Goal: Information Seeking & Learning: Learn about a topic

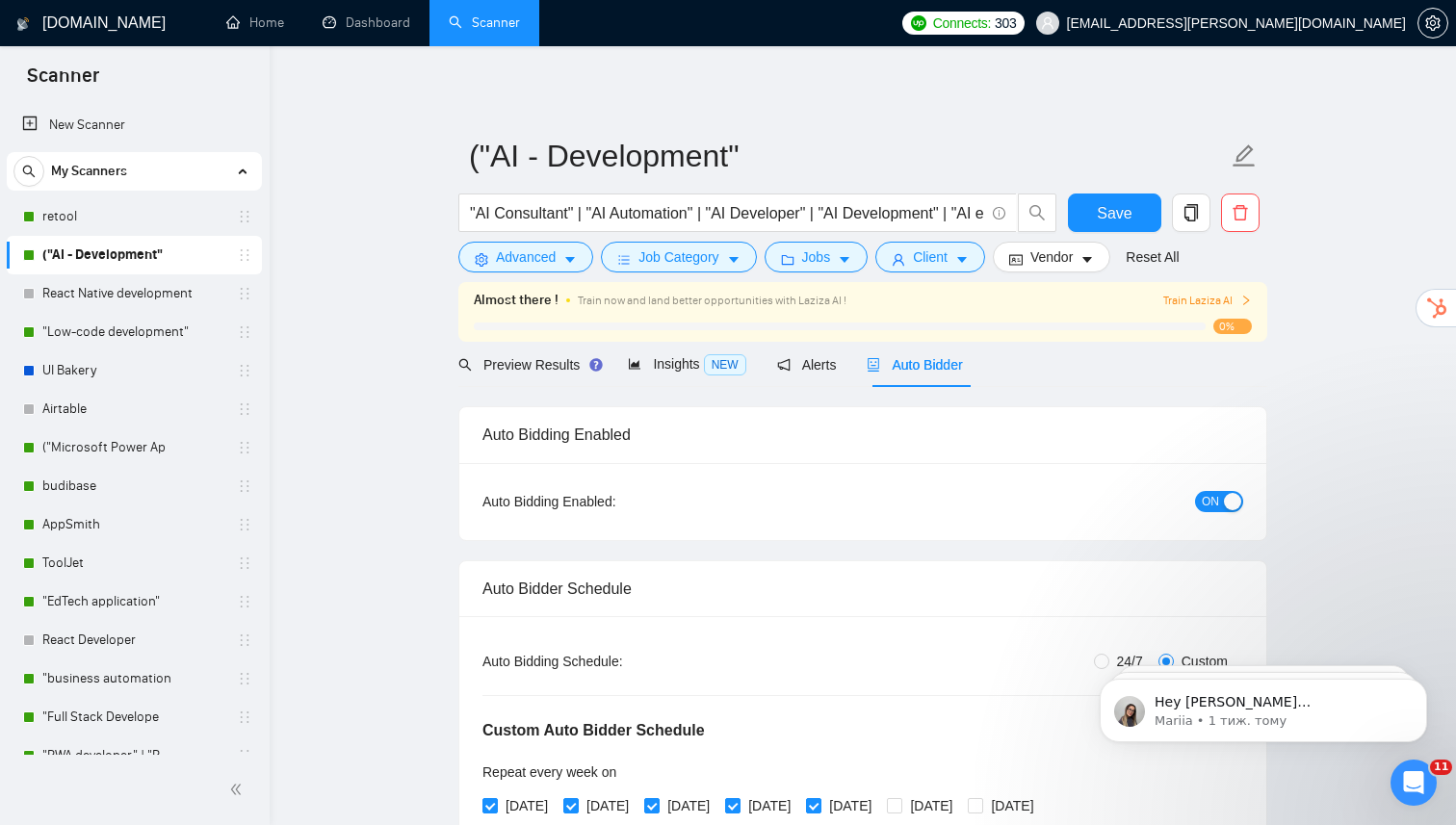
click at [111, 221] on link "retool" at bounding box center [134, 216] width 183 height 39
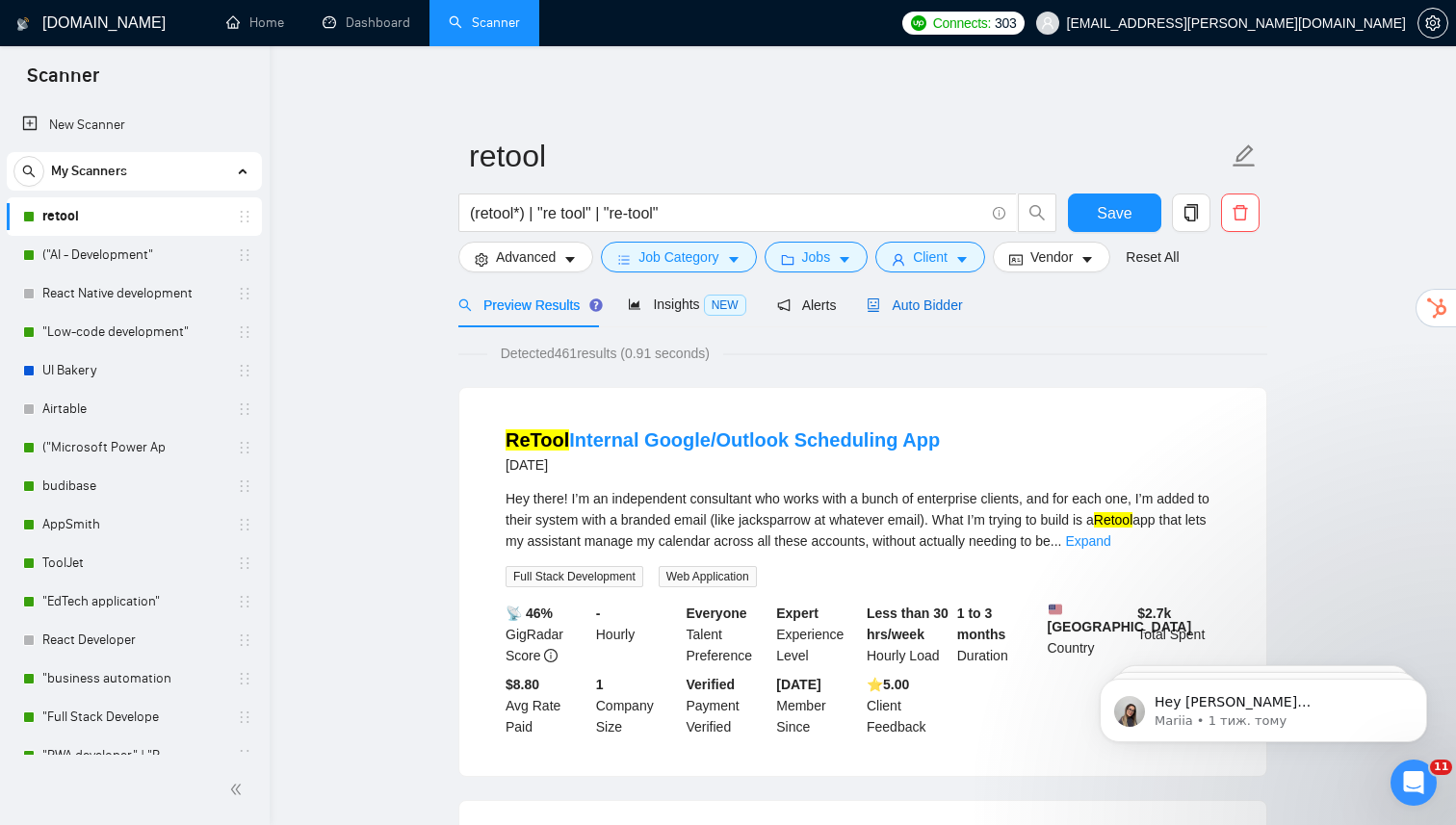
click at [930, 308] on span "Auto Bidder" at bounding box center [914, 306] width 95 height 16
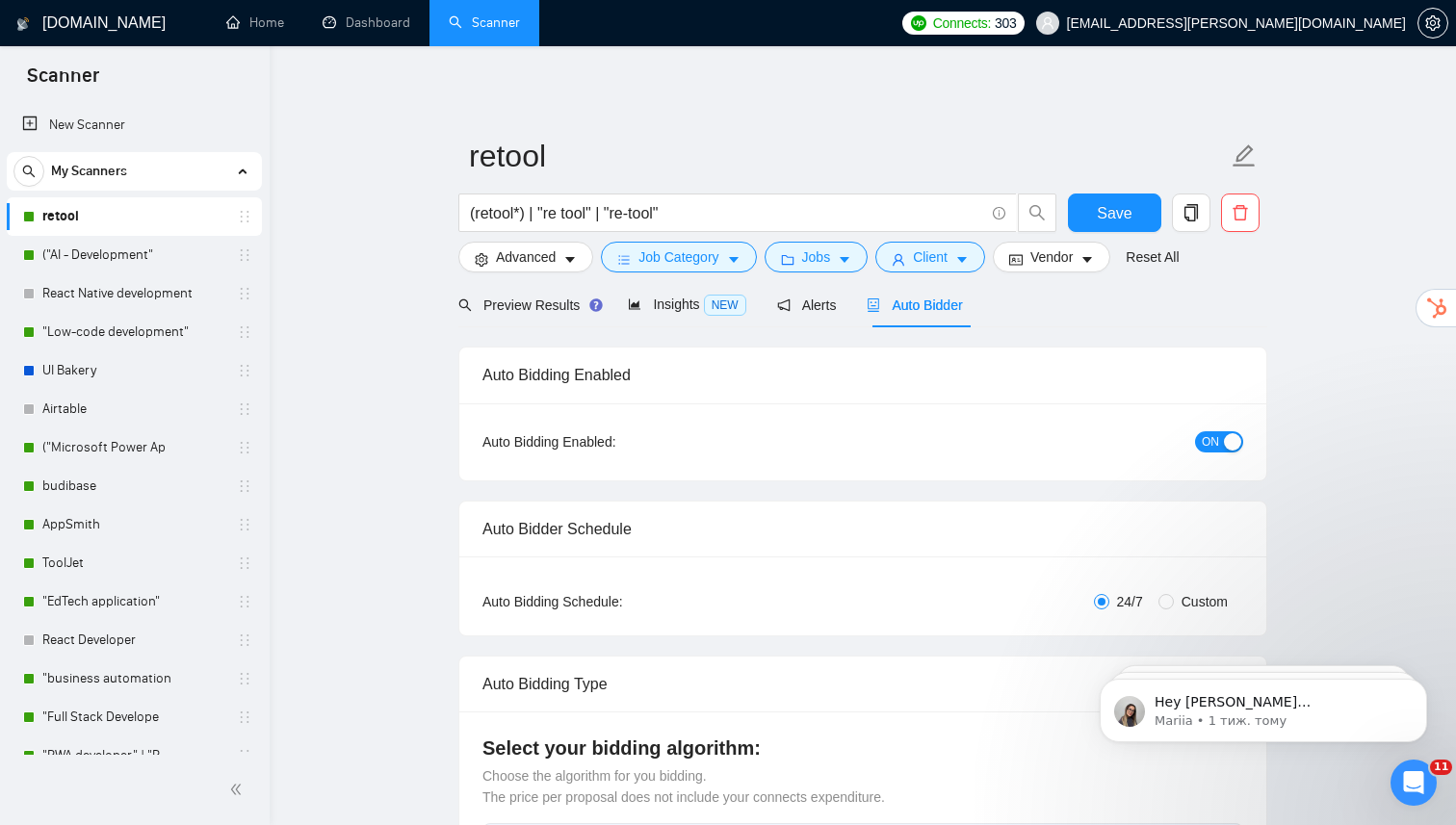
checkbox input "true"
click at [681, 302] on span "Insights NEW" at bounding box center [686, 305] width 117 height 16
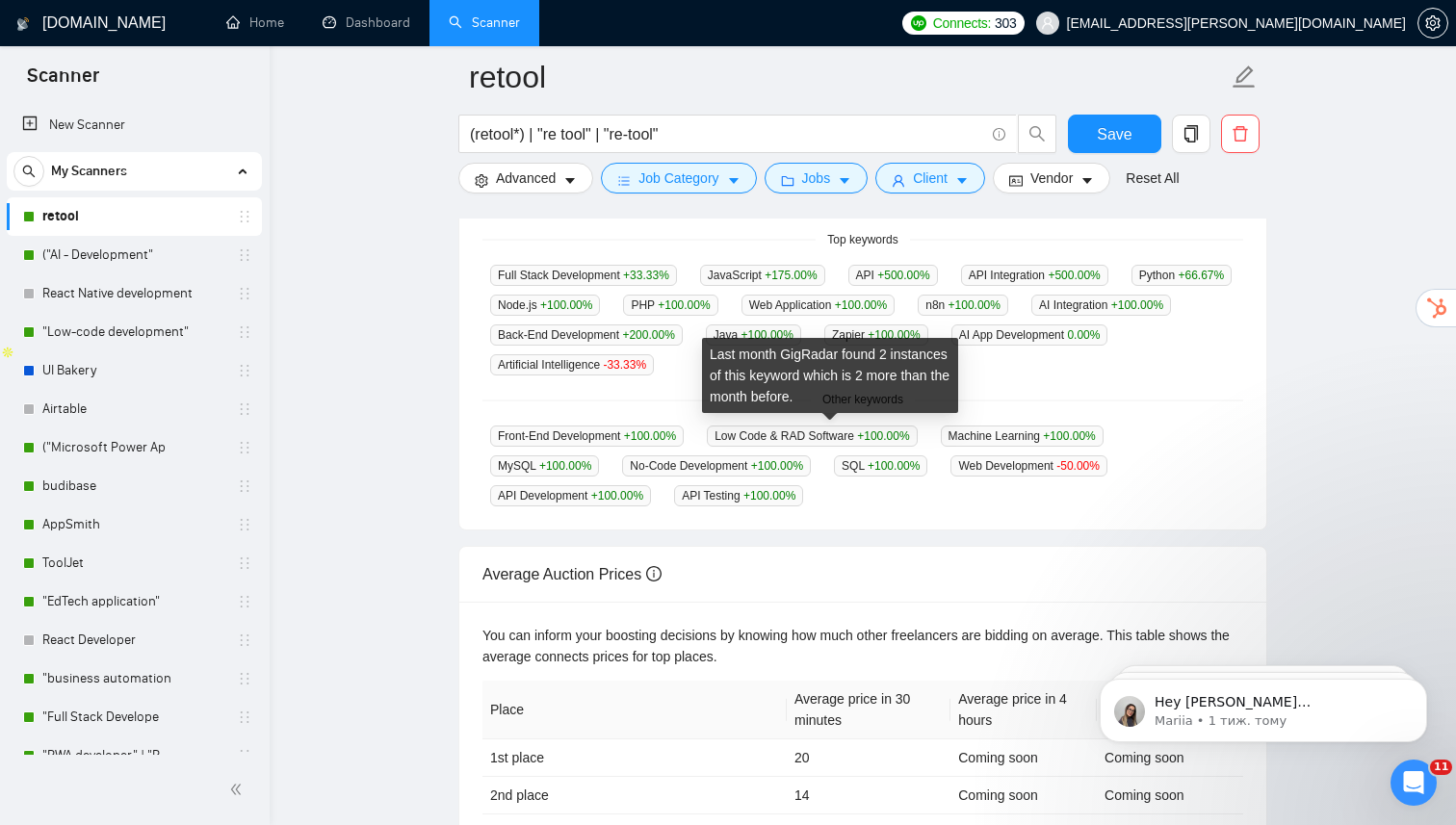
scroll to position [468, 0]
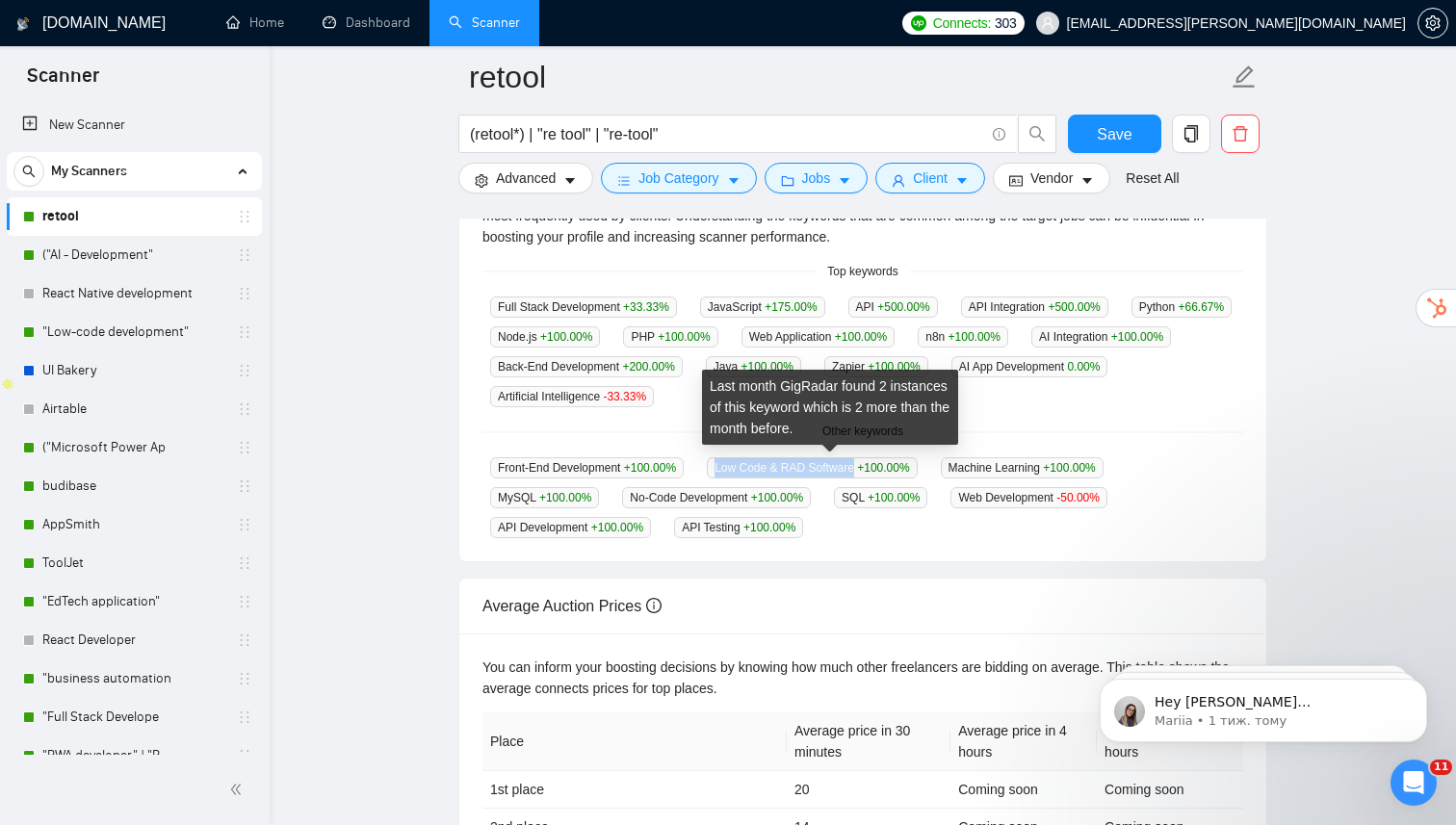
drag, startPoint x: 726, startPoint y: 466, endPoint x: 871, endPoint y: 469, distance: 145.0
click at [871, 469] on span "Low Code & RAD Software +100.00 %" at bounding box center [811, 468] width 210 height 21
copy span "Low Code & RAD Software"
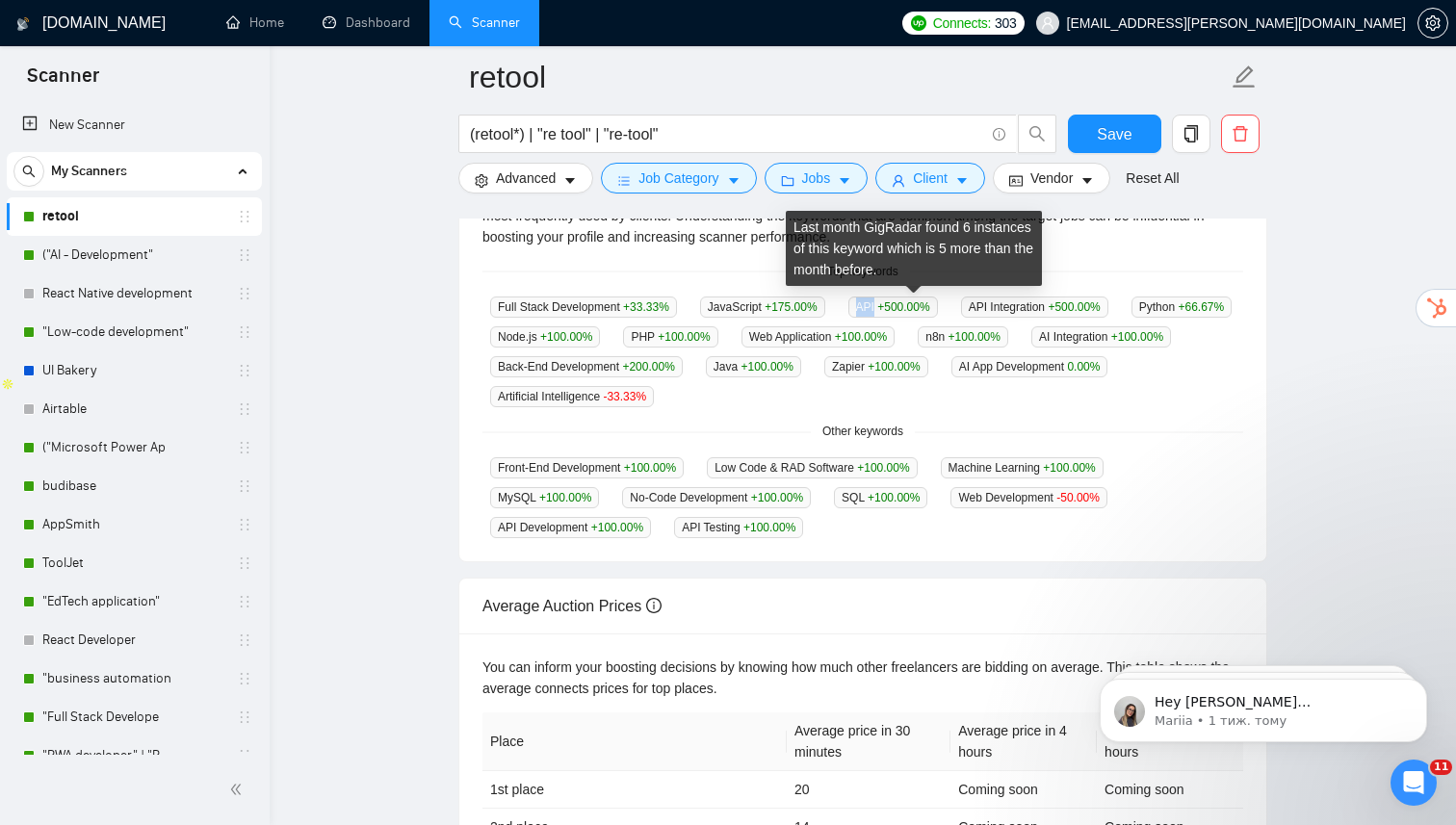
drag, startPoint x: 878, startPoint y: 308, endPoint x: 894, endPoint y: 312, distance: 16.5
click at [894, 312] on span "API +500.00 %" at bounding box center [893, 308] width 89 height 21
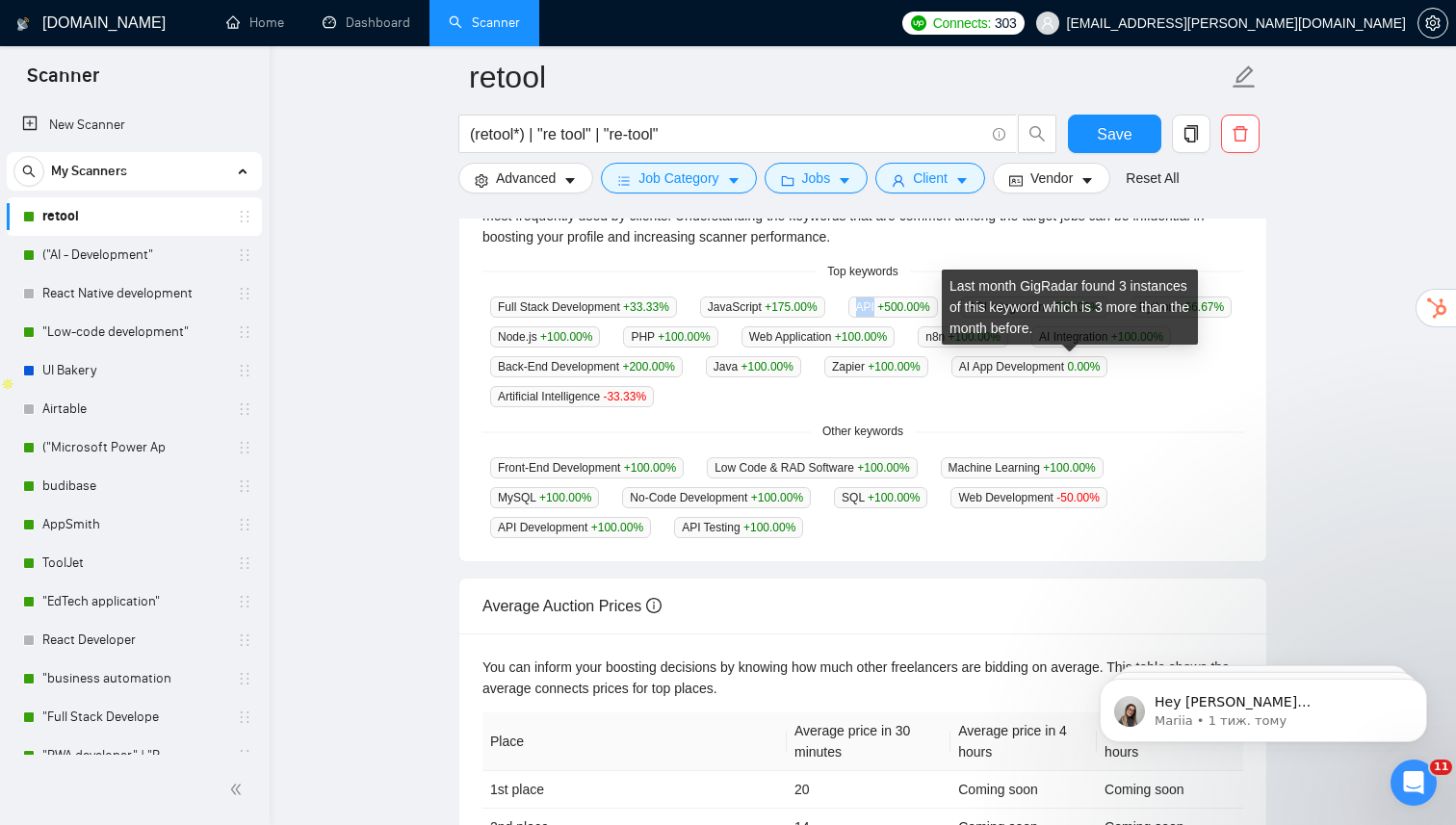
copy span "API"
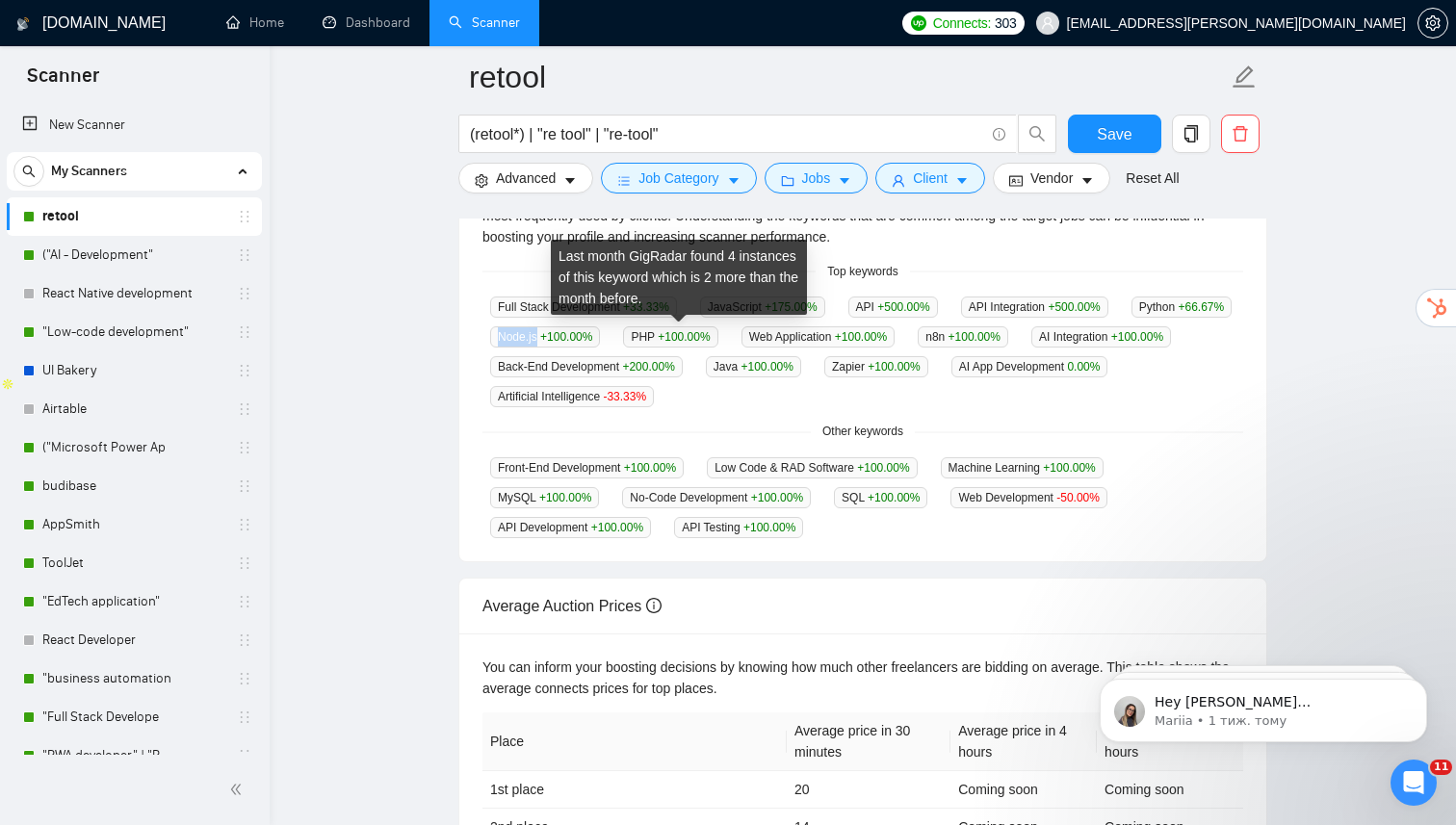
drag, startPoint x: 630, startPoint y: 336, endPoint x: 672, endPoint y: 344, distance: 42.8
click at [600, 344] on span "Node.js +100.00 %" at bounding box center [545, 337] width 110 height 21
copy span "Node.js"
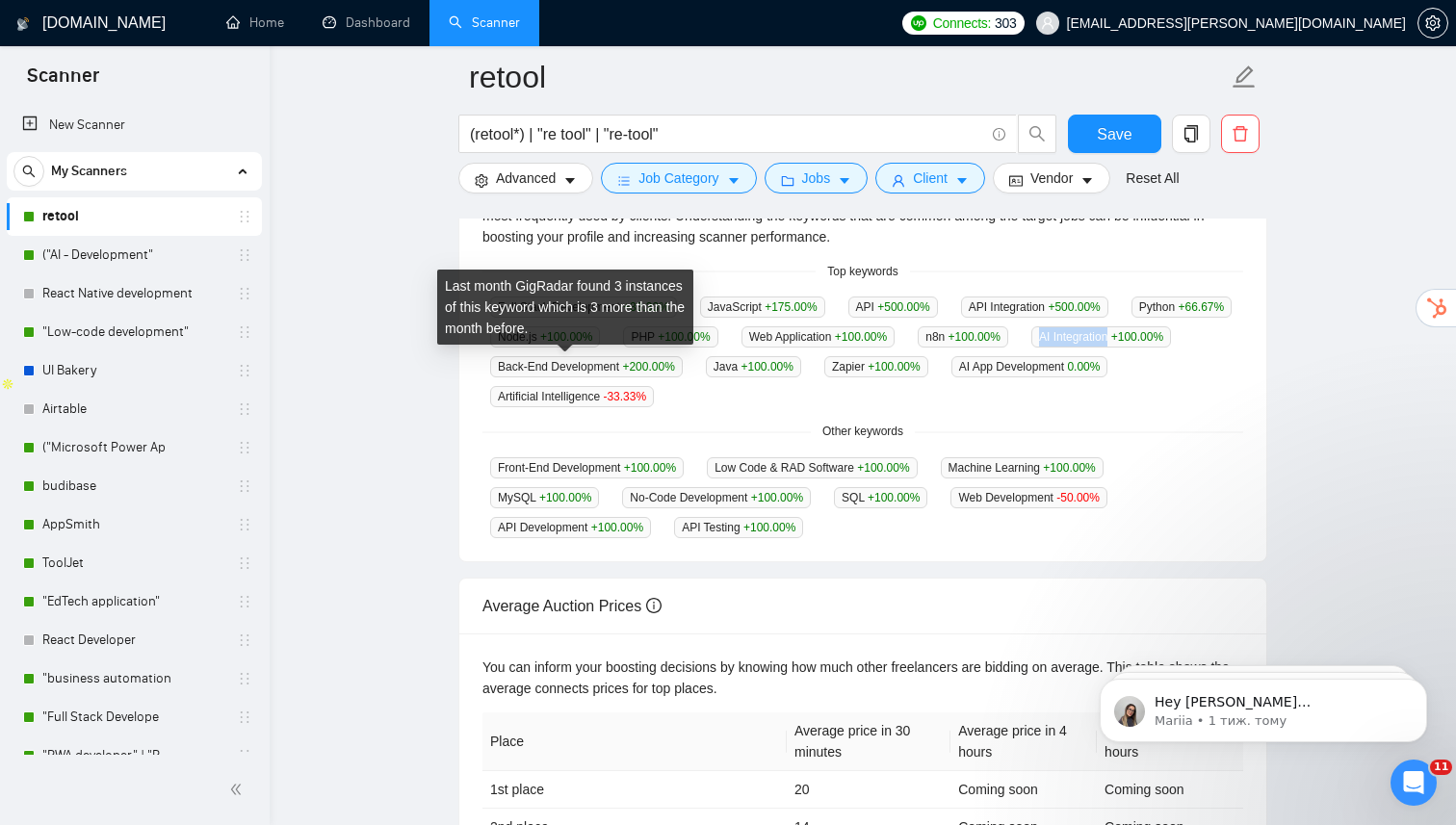
drag, startPoint x: 497, startPoint y: 365, endPoint x: 569, endPoint y: 372, distance: 72.3
click at [1032, 347] on span "AI Integration +100.00 %" at bounding box center [1102, 337] width 140 height 21
copy span "AI Integration"
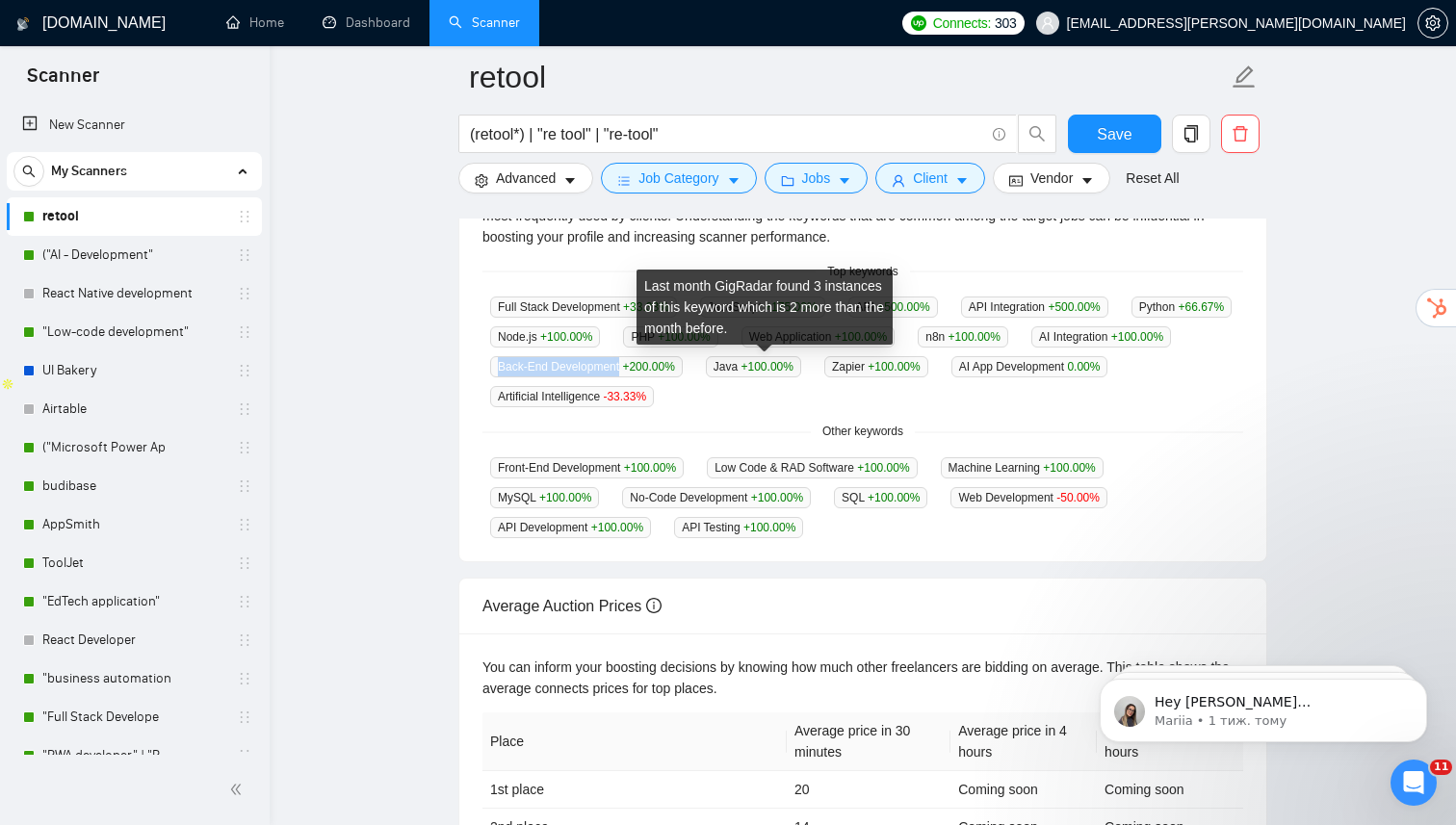
drag, startPoint x: 669, startPoint y: 364, endPoint x: 800, endPoint y: 372, distance: 131.2
click at [683, 372] on span "Back-End Development +200.00 %" at bounding box center [586, 367] width 192 height 21
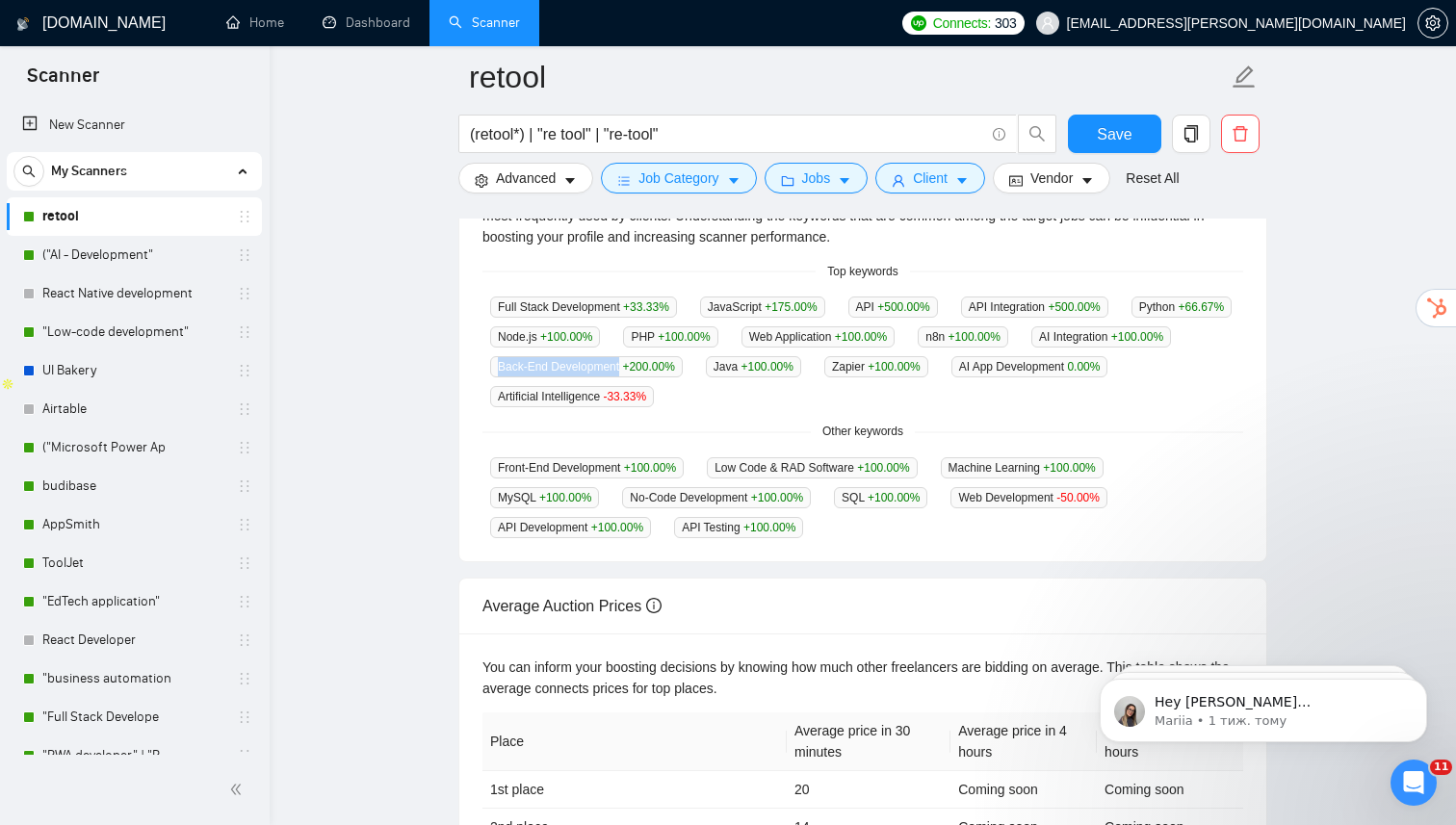
copy span "Back-End Development"
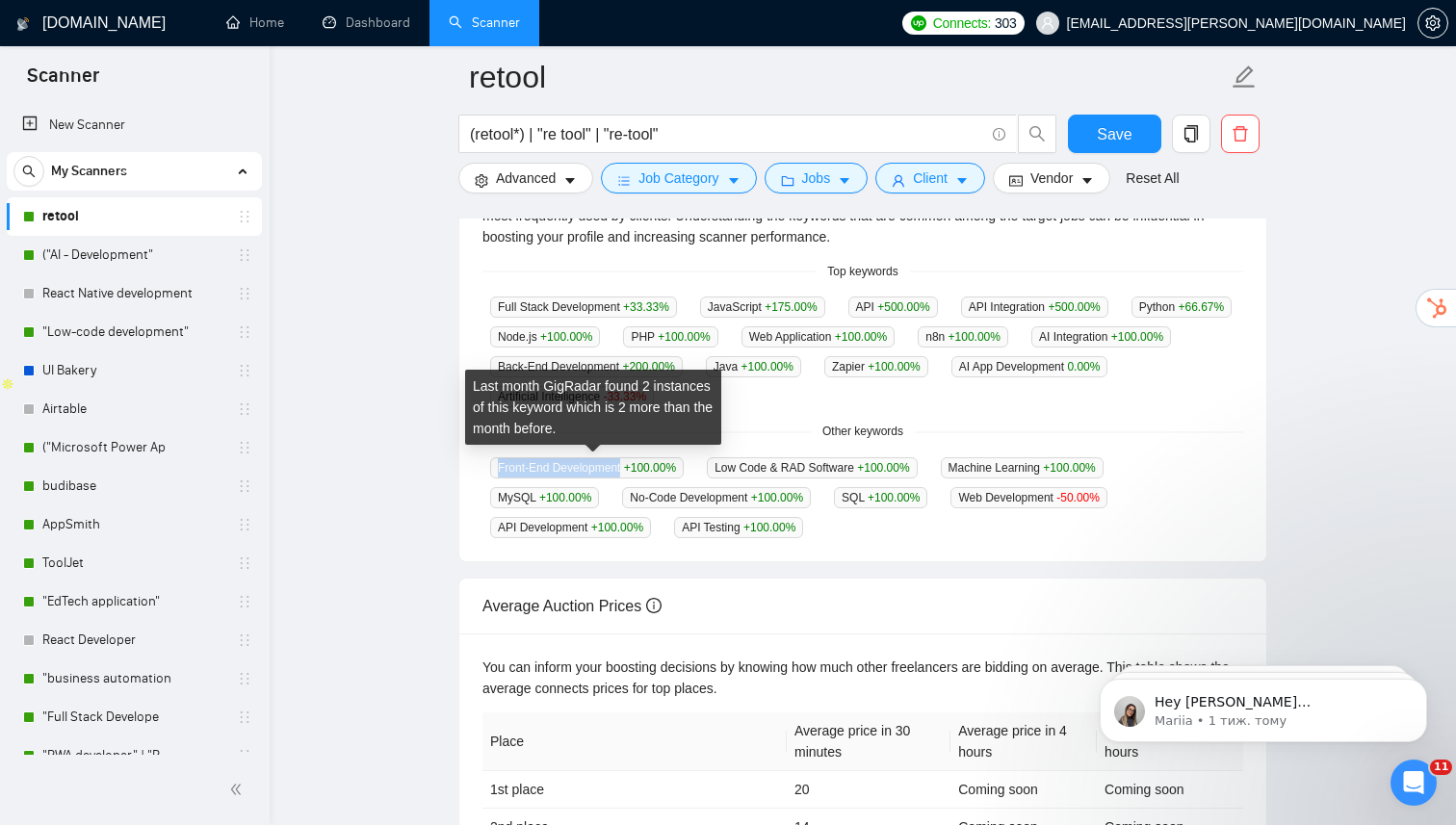
drag, startPoint x: 497, startPoint y: 463, endPoint x: 628, endPoint y: 471, distance: 131.2
click at [628, 471] on span "Front-End Development +100.00 %" at bounding box center [586, 468] width 193 height 21
copy span "Front-End Development"
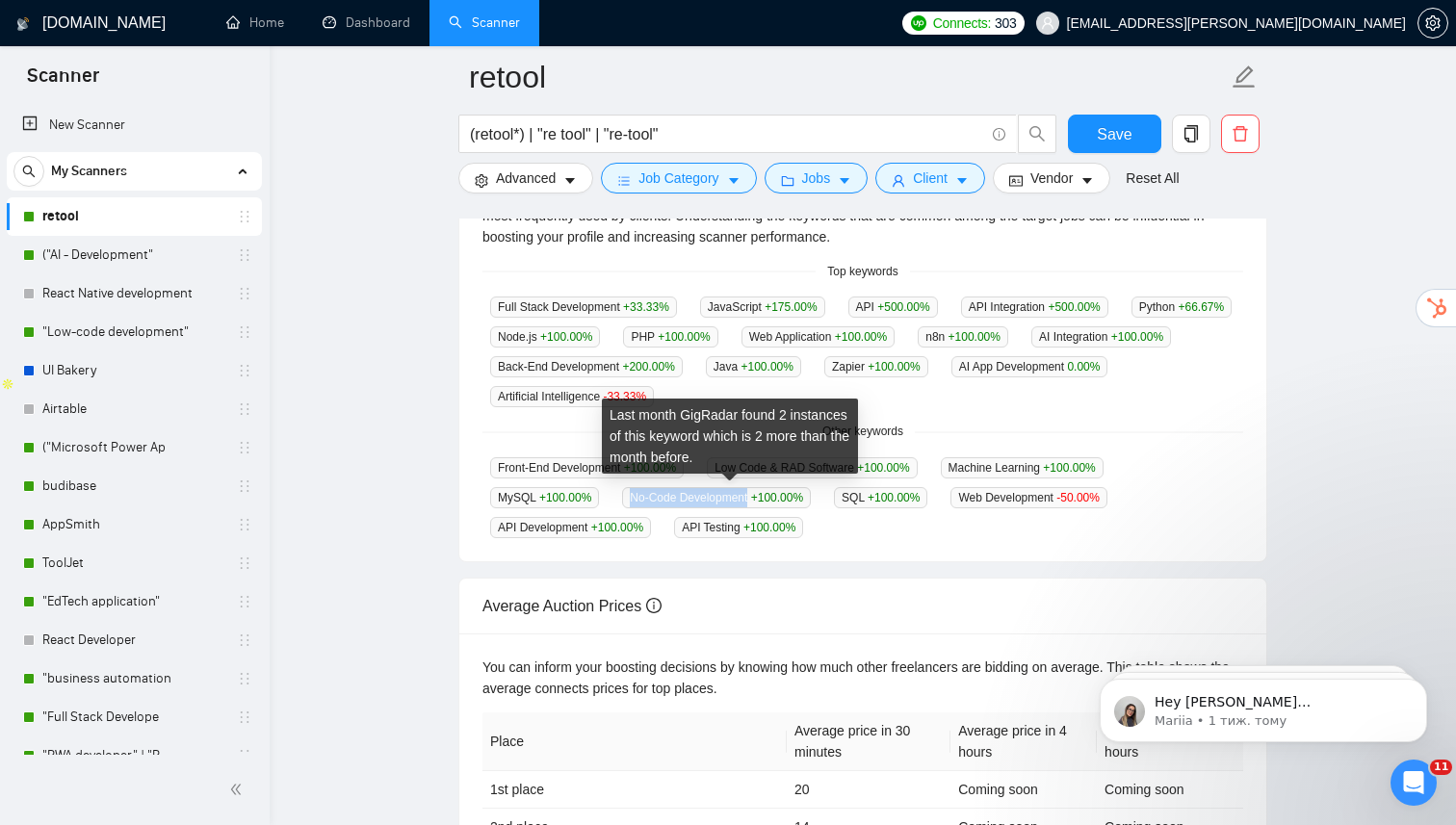
drag, startPoint x: 637, startPoint y: 493, endPoint x: 760, endPoint y: 502, distance: 123.3
click at [761, 502] on span "No-Code Development +100.00 %" at bounding box center [716, 498] width 188 height 21
copy span "No-Code Development"
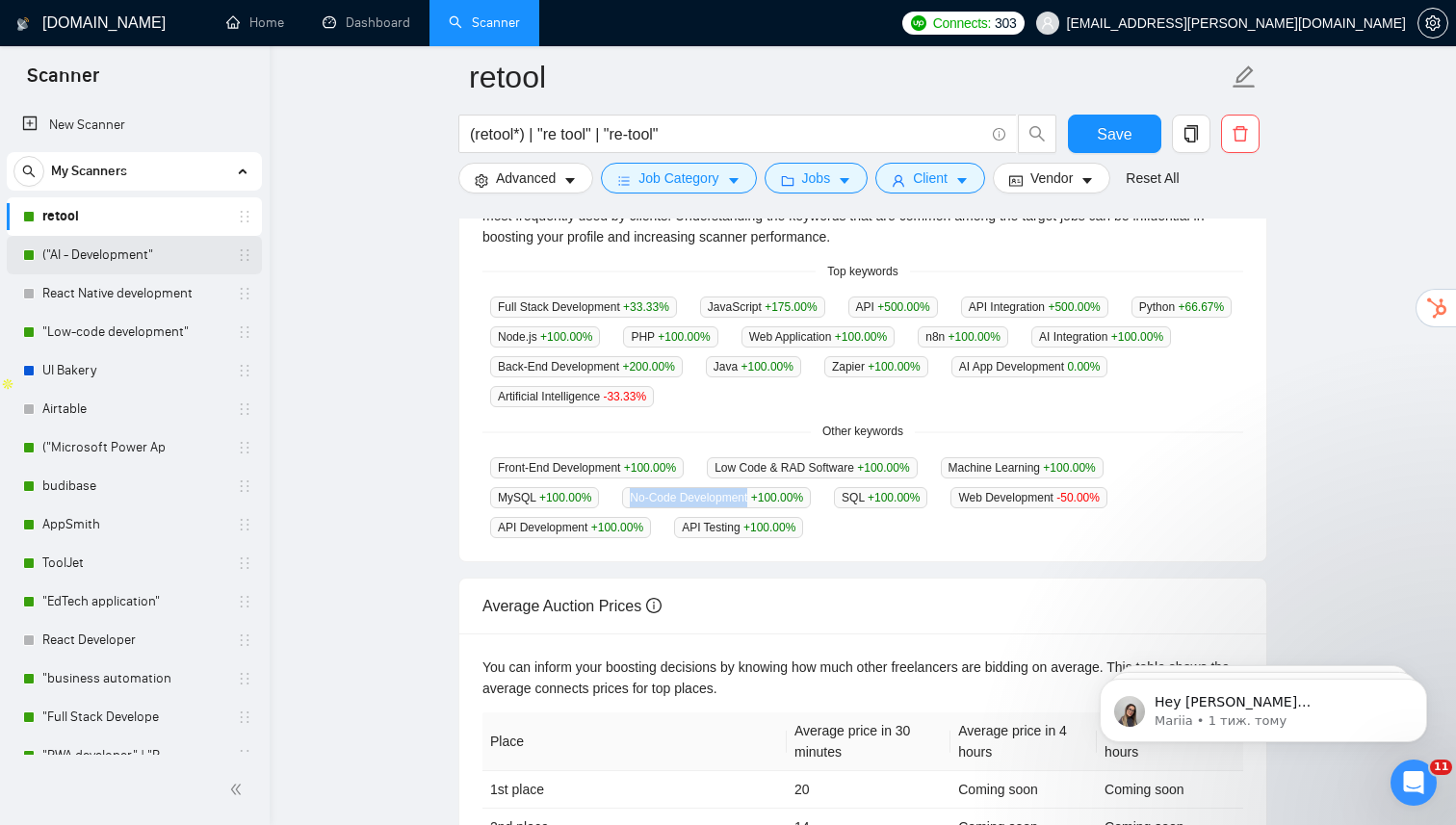
click at [75, 252] on link "("AI - Development"" at bounding box center [134, 255] width 183 height 39
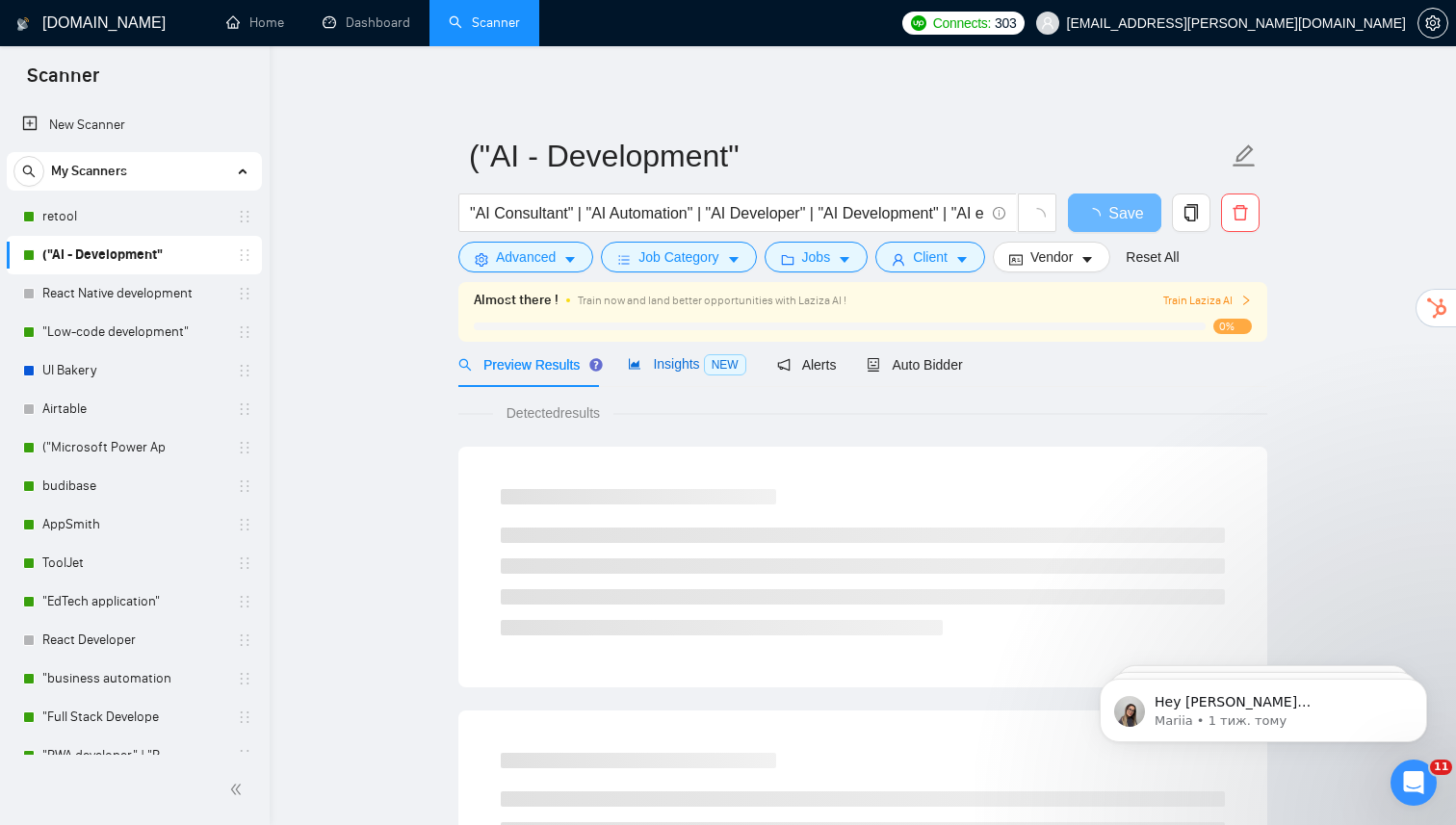
click at [671, 374] on div "Insights NEW" at bounding box center [686, 364] width 117 height 22
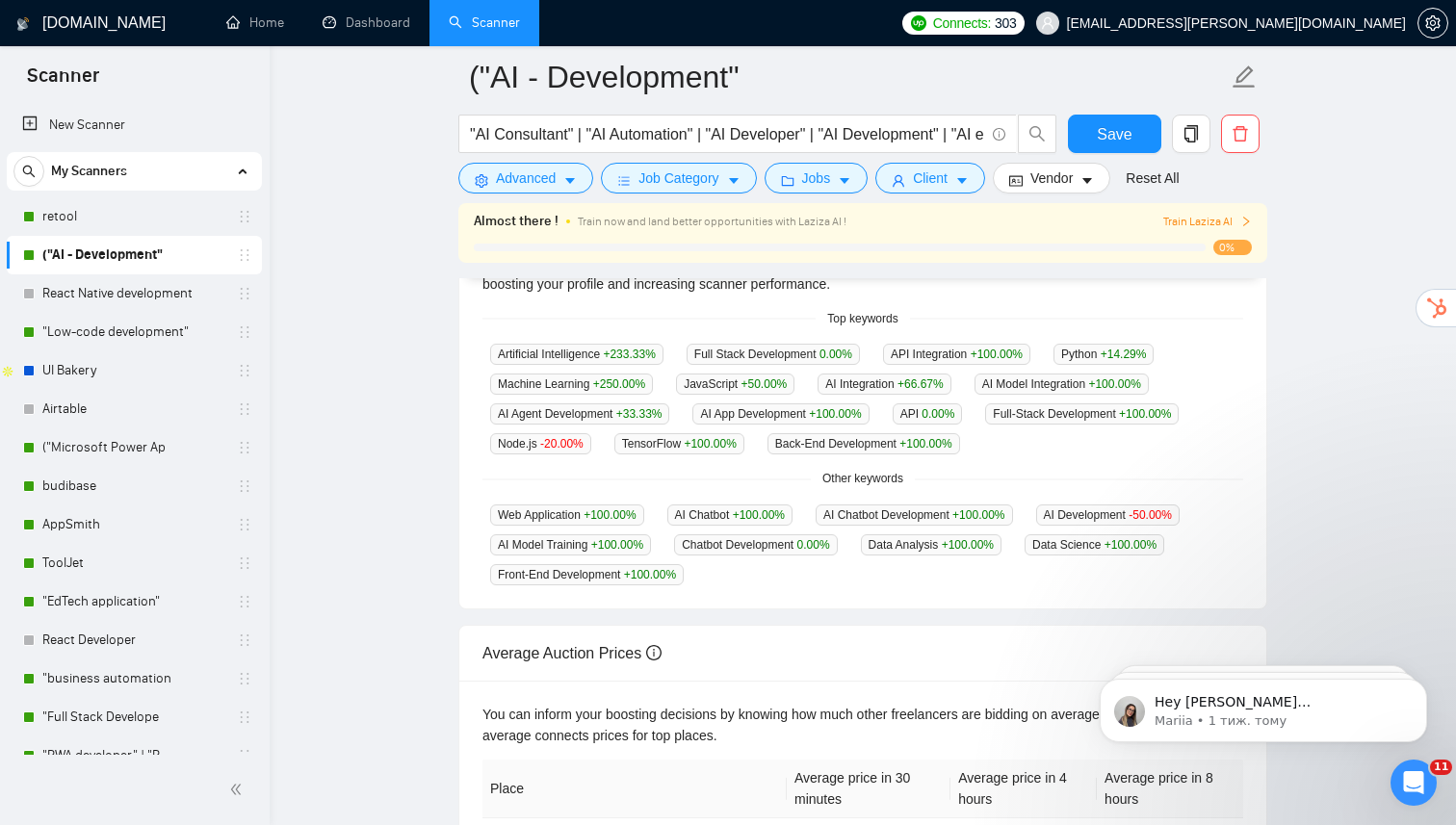
scroll to position [481, 0]
click at [70, 219] on link "retool" at bounding box center [134, 216] width 183 height 39
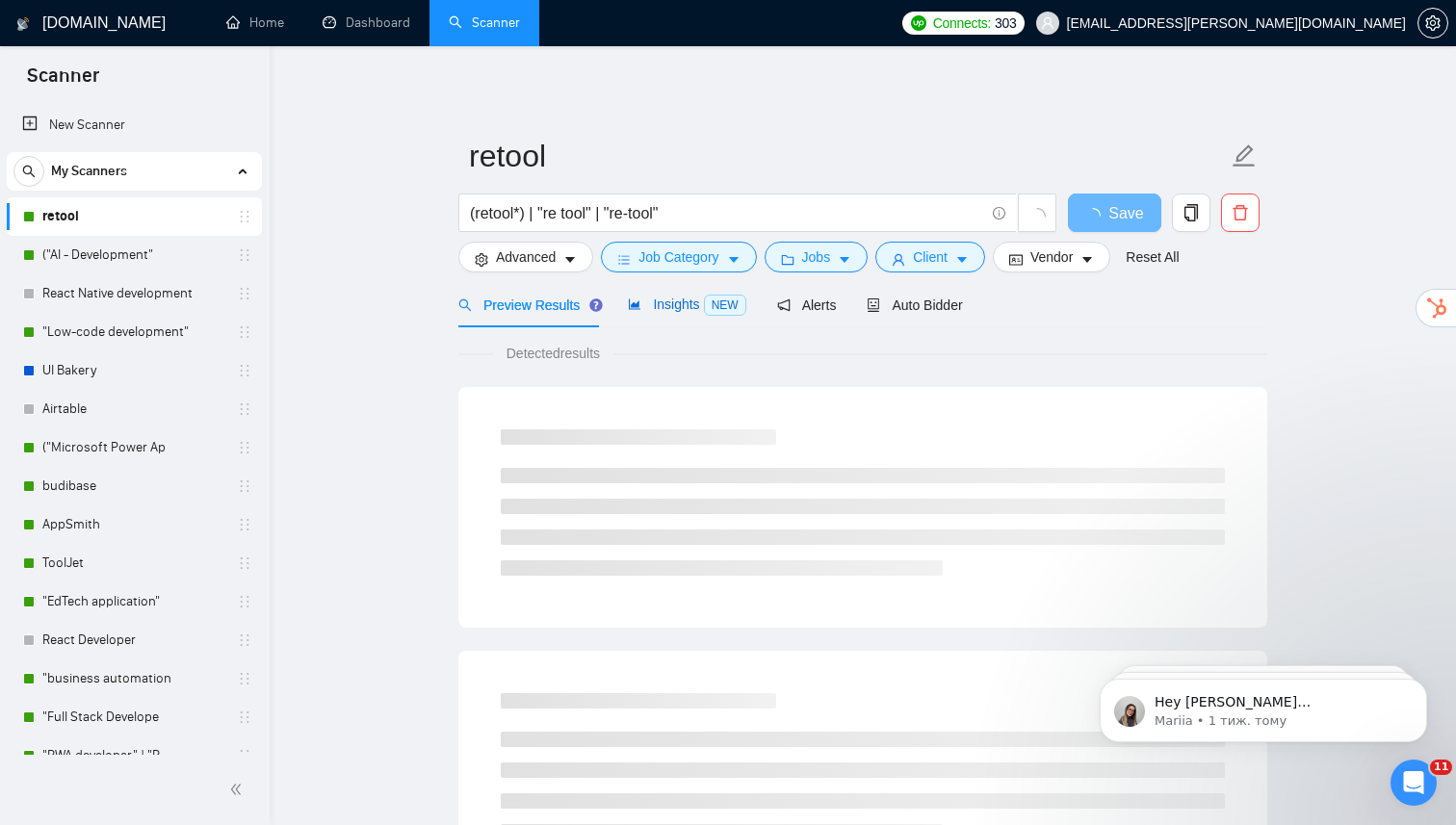
click at [690, 310] on span "Insights NEW" at bounding box center [686, 305] width 117 height 16
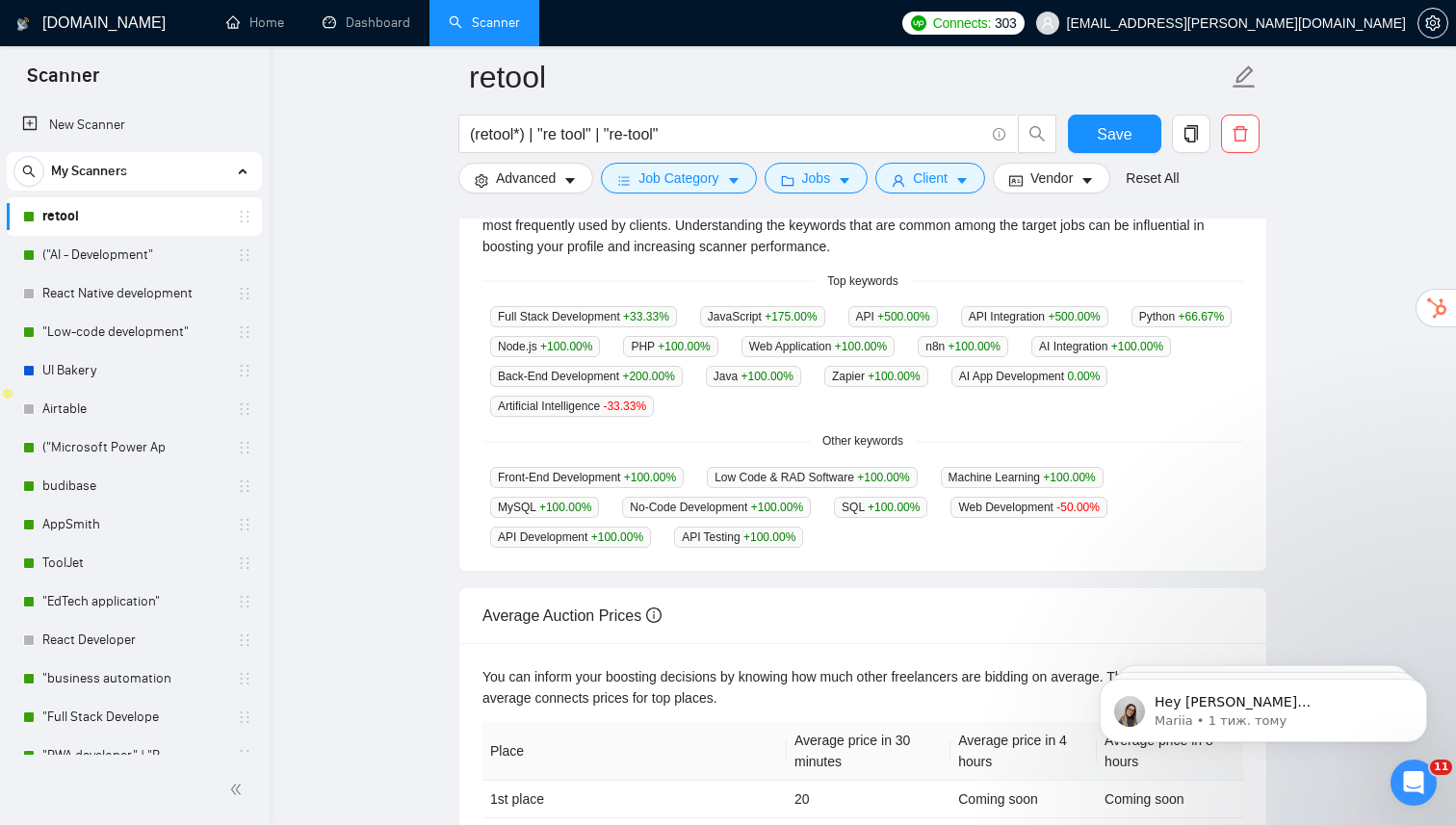
scroll to position [436, 0]
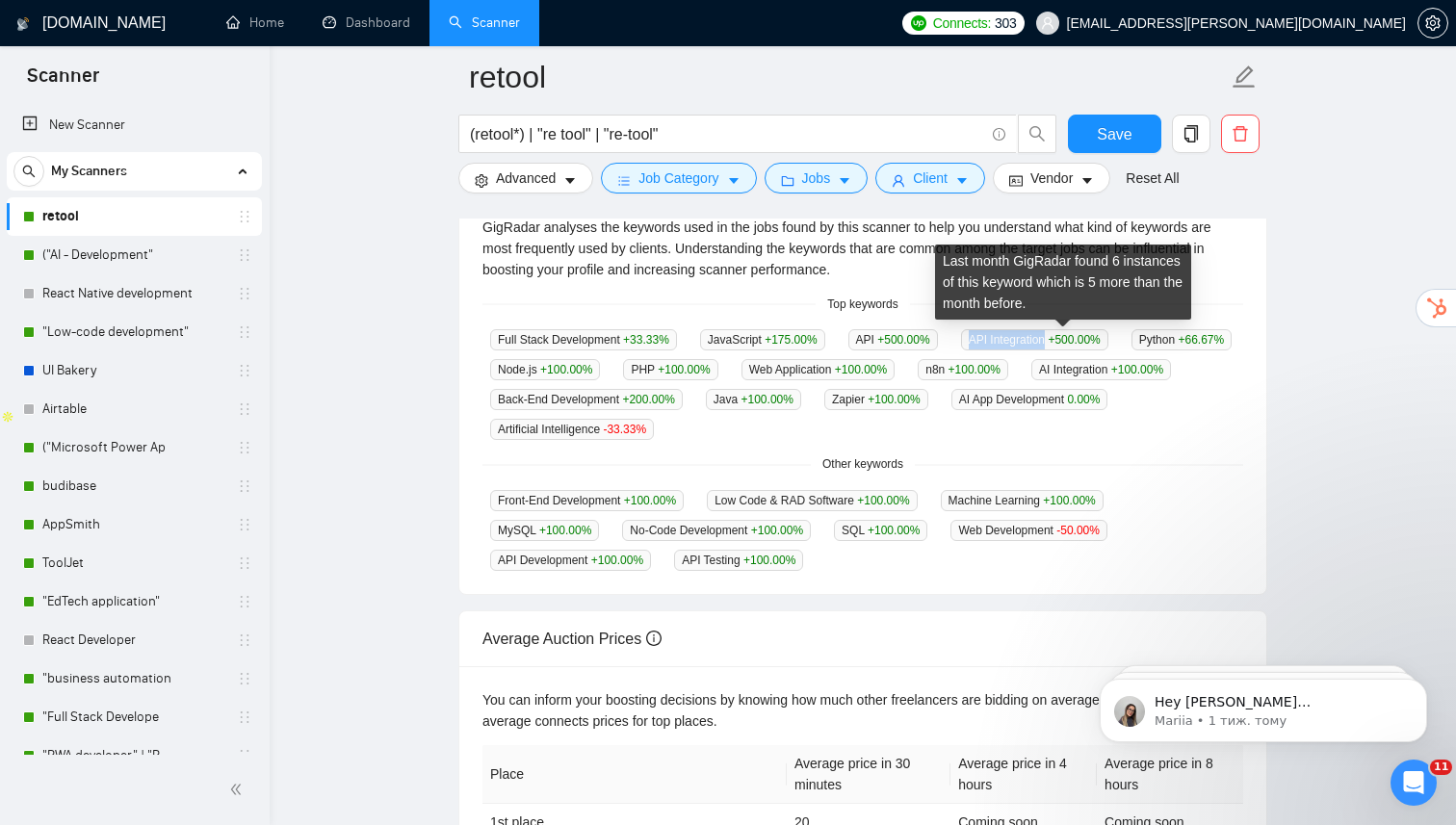
drag, startPoint x: 986, startPoint y: 335, endPoint x: 1074, endPoint y: 345, distance: 88.6
click at [1074, 345] on span "API Integration +500.00 %" at bounding box center [1035, 340] width 148 height 21
copy span "API Integration"
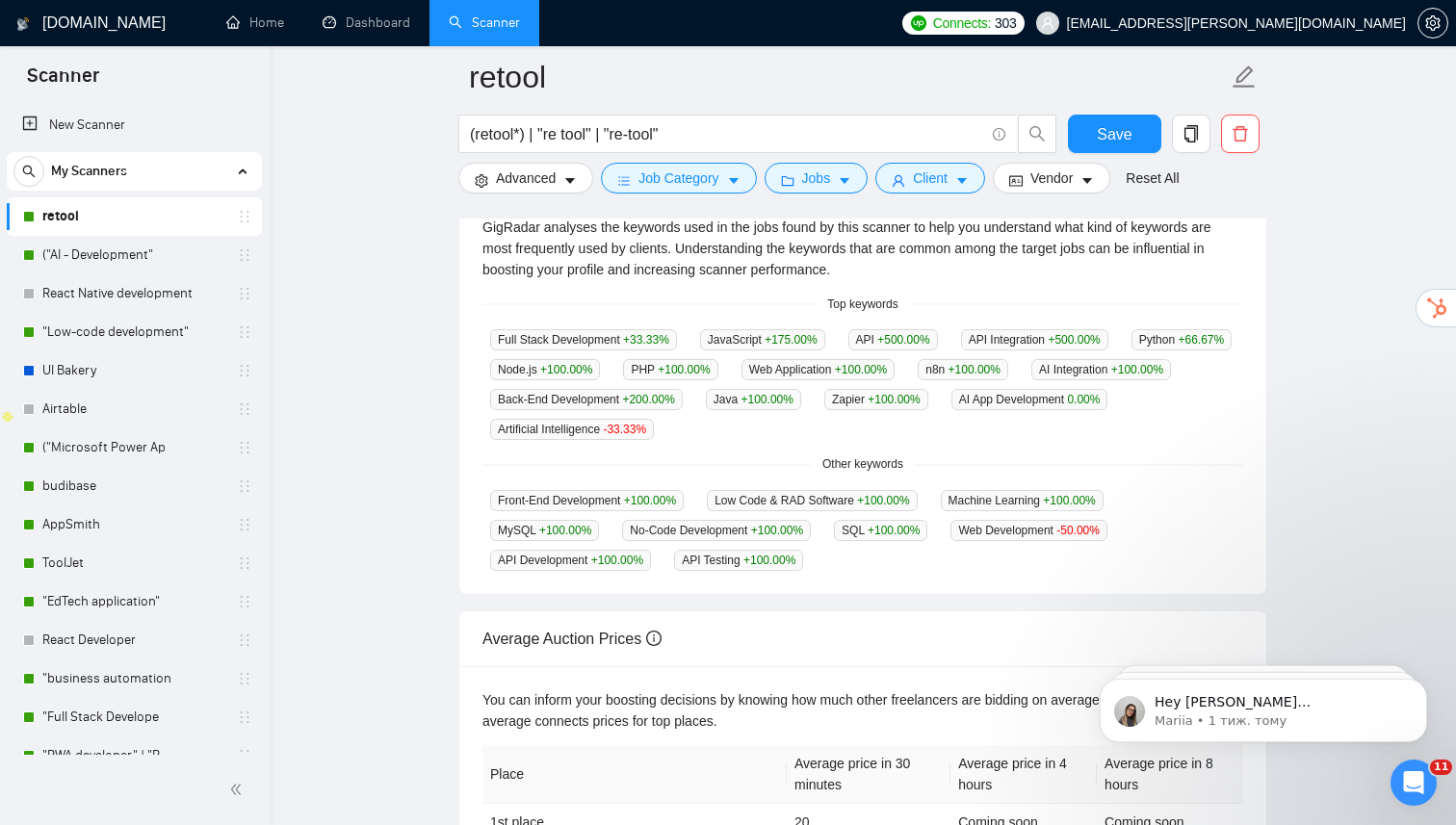
click at [634, 460] on div "Other keywords" at bounding box center [863, 464] width 761 height 18
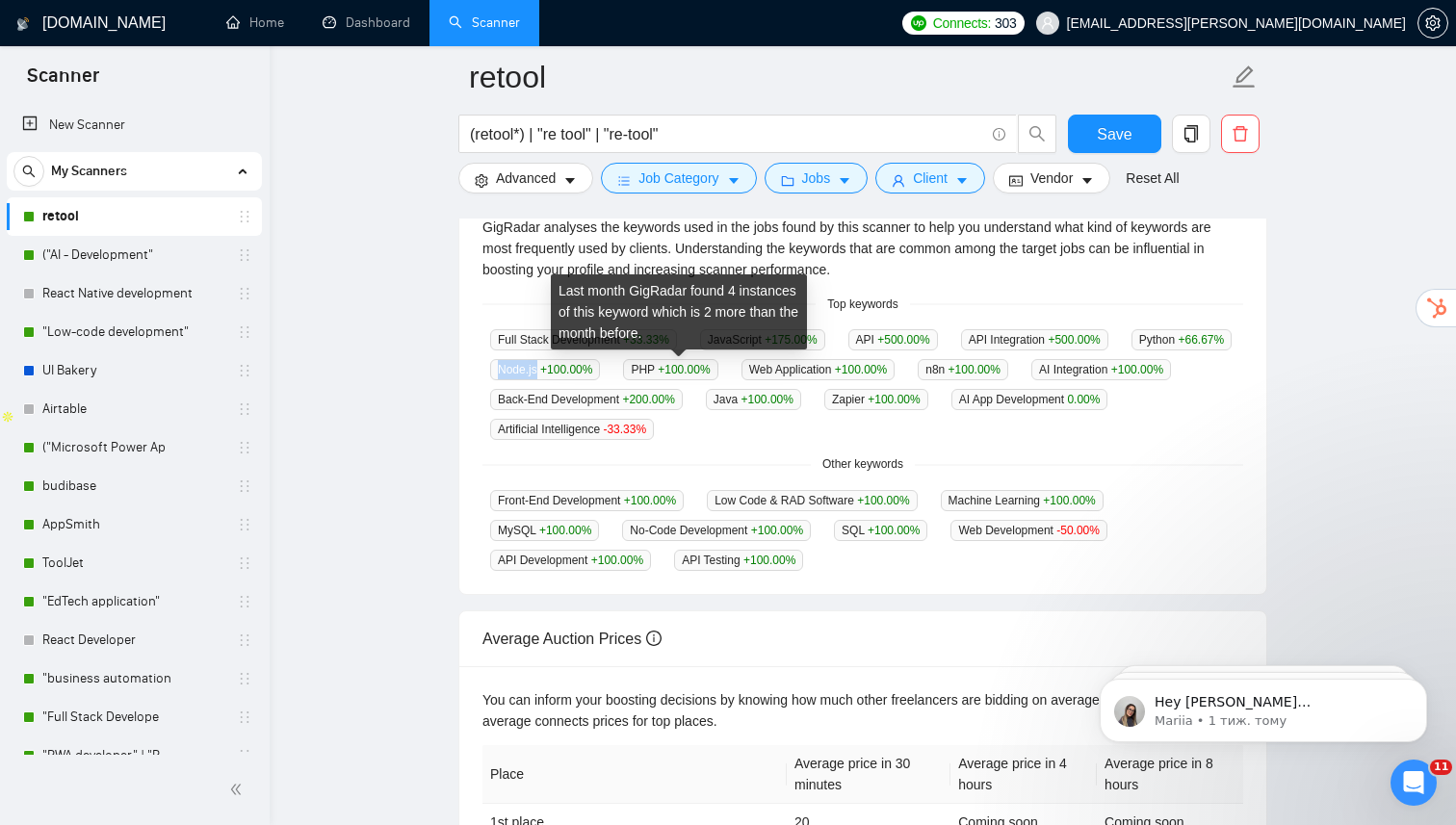
drag, startPoint x: 624, startPoint y: 368, endPoint x: 670, endPoint y: 377, distance: 46.9
click at [600, 377] on span "Node.js +100.00 %" at bounding box center [545, 370] width 110 height 21
copy span "Node.js"
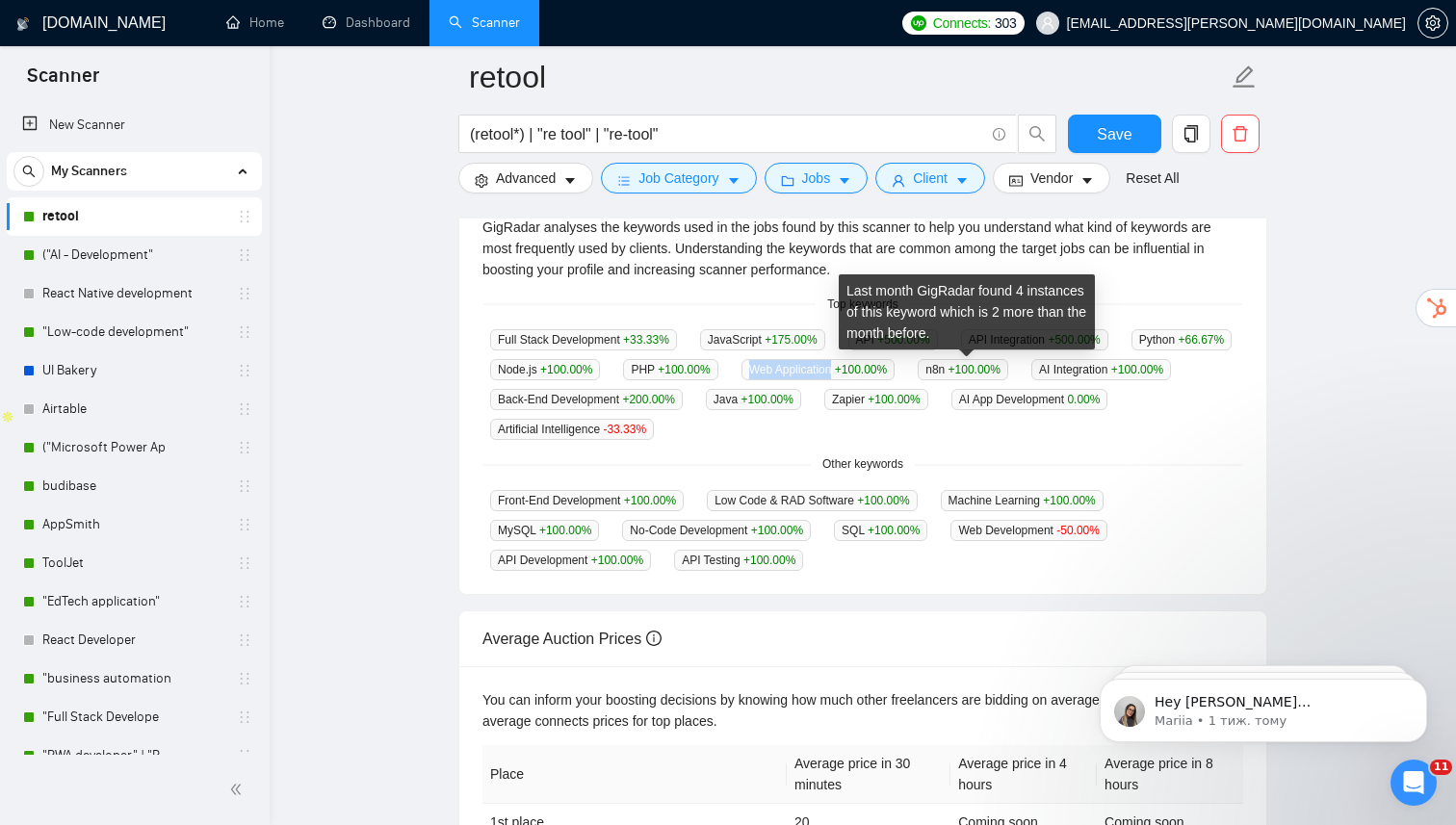
drag, startPoint x: 893, startPoint y: 368, endPoint x: 978, endPoint y: 374, distance: 85.2
click at [896, 374] on span "Web Application +100.00 %" at bounding box center [818, 370] width 154 height 21
copy span "Web Application"
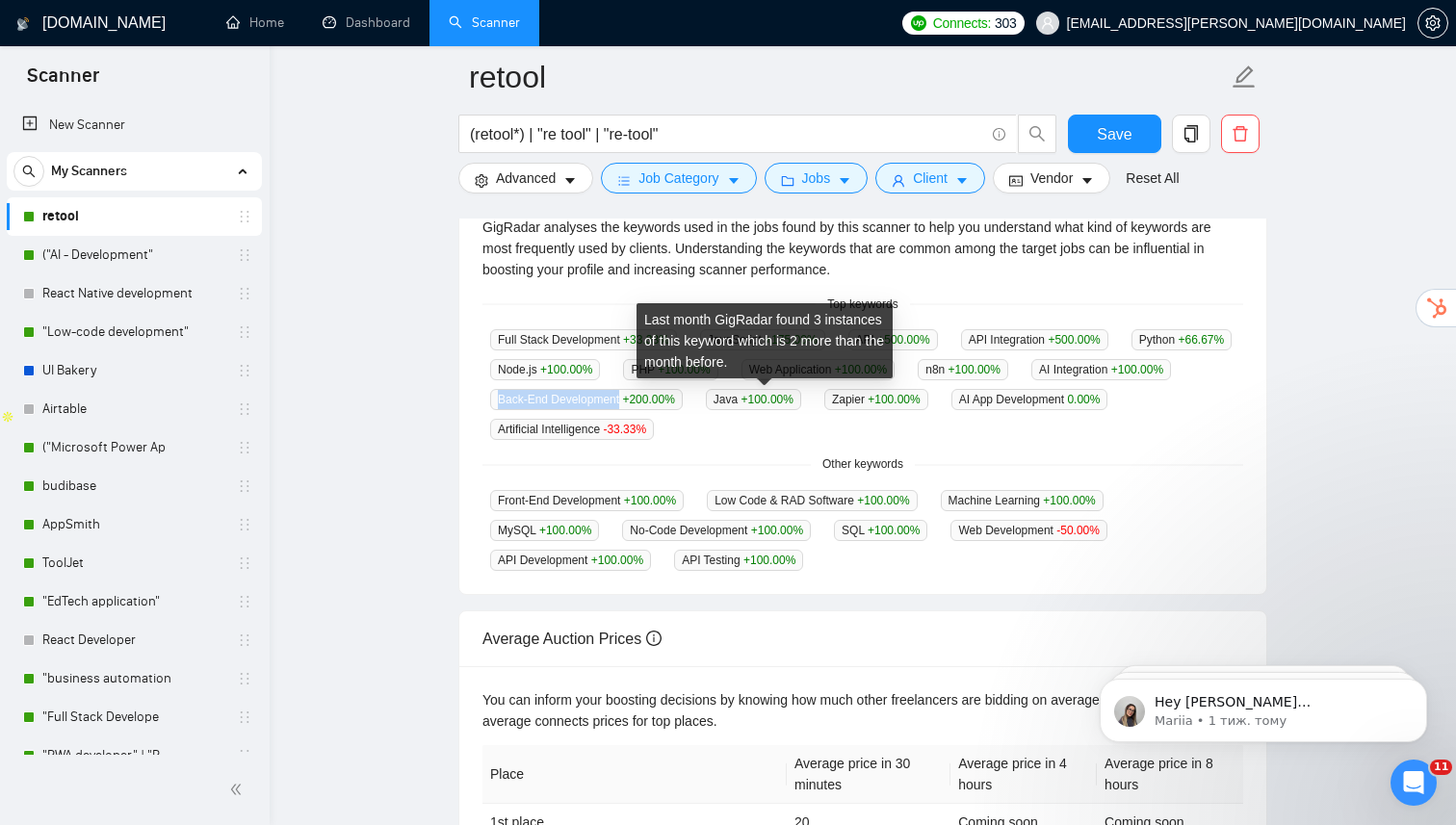
drag, startPoint x: 673, startPoint y: 400, endPoint x: 798, endPoint y: 405, distance: 125.1
click at [683, 404] on span "Back-End Development +200.00 %" at bounding box center [586, 400] width 192 height 21
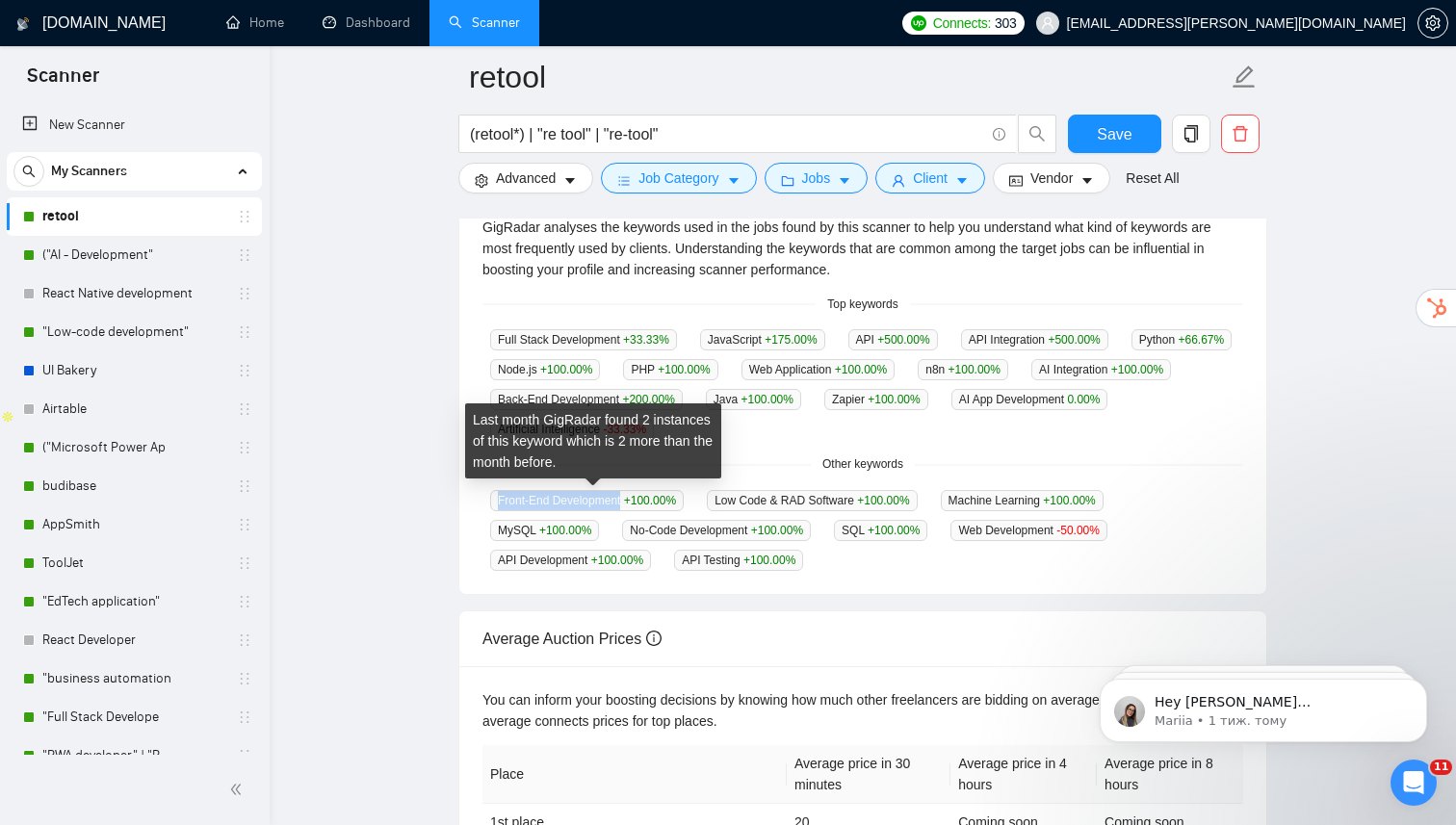
drag, startPoint x: 497, startPoint y: 498, endPoint x: 626, endPoint y: 495, distance: 129.0
click at [626, 495] on span "Front-End Development +100.00 %" at bounding box center [586, 501] width 193 height 21
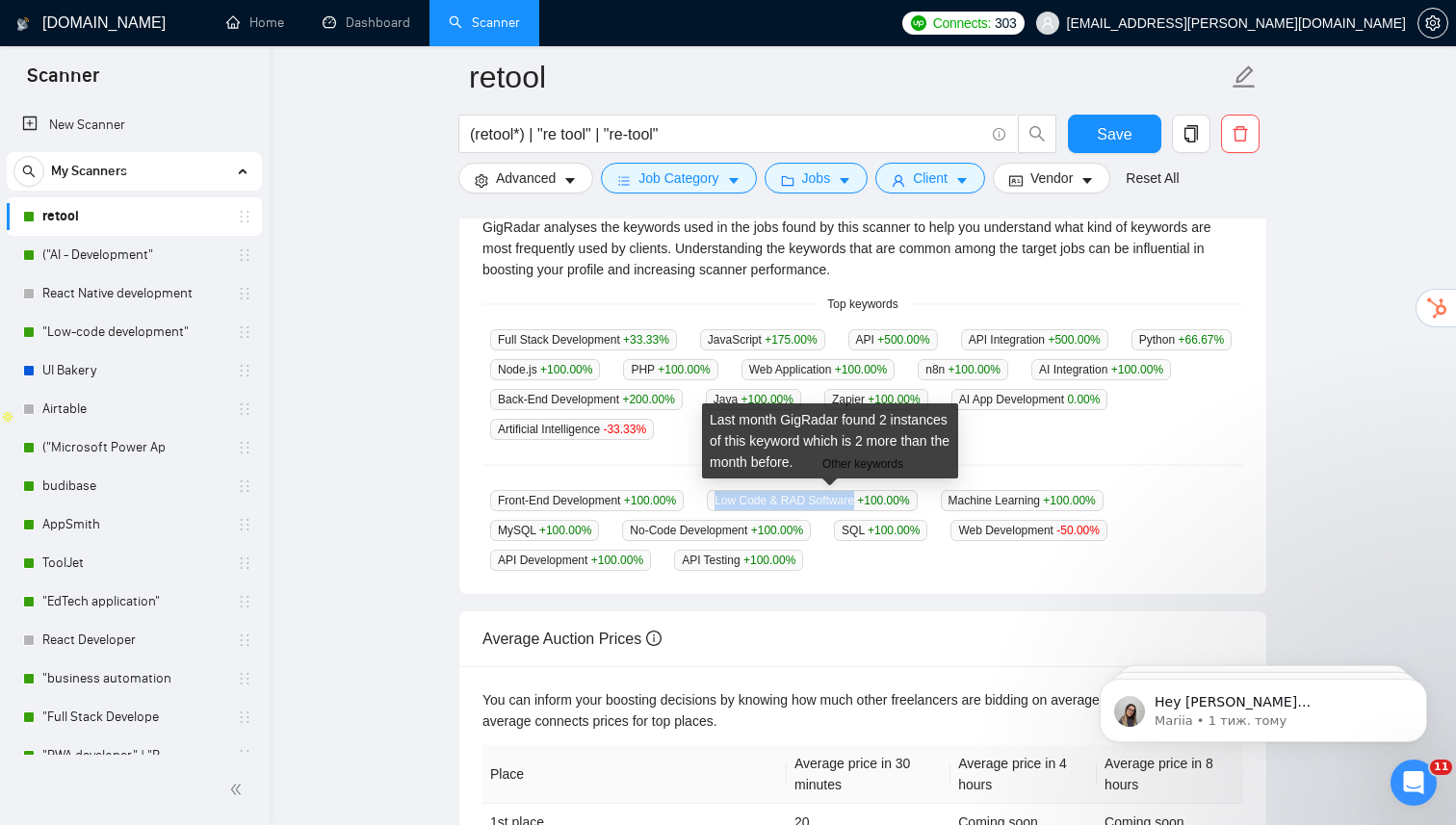
drag, startPoint x: 726, startPoint y: 500, endPoint x: 870, endPoint y: 505, distance: 144.1
click at [870, 505] on span "Low Code & RAD Software +100.00 %" at bounding box center [811, 501] width 210 height 21
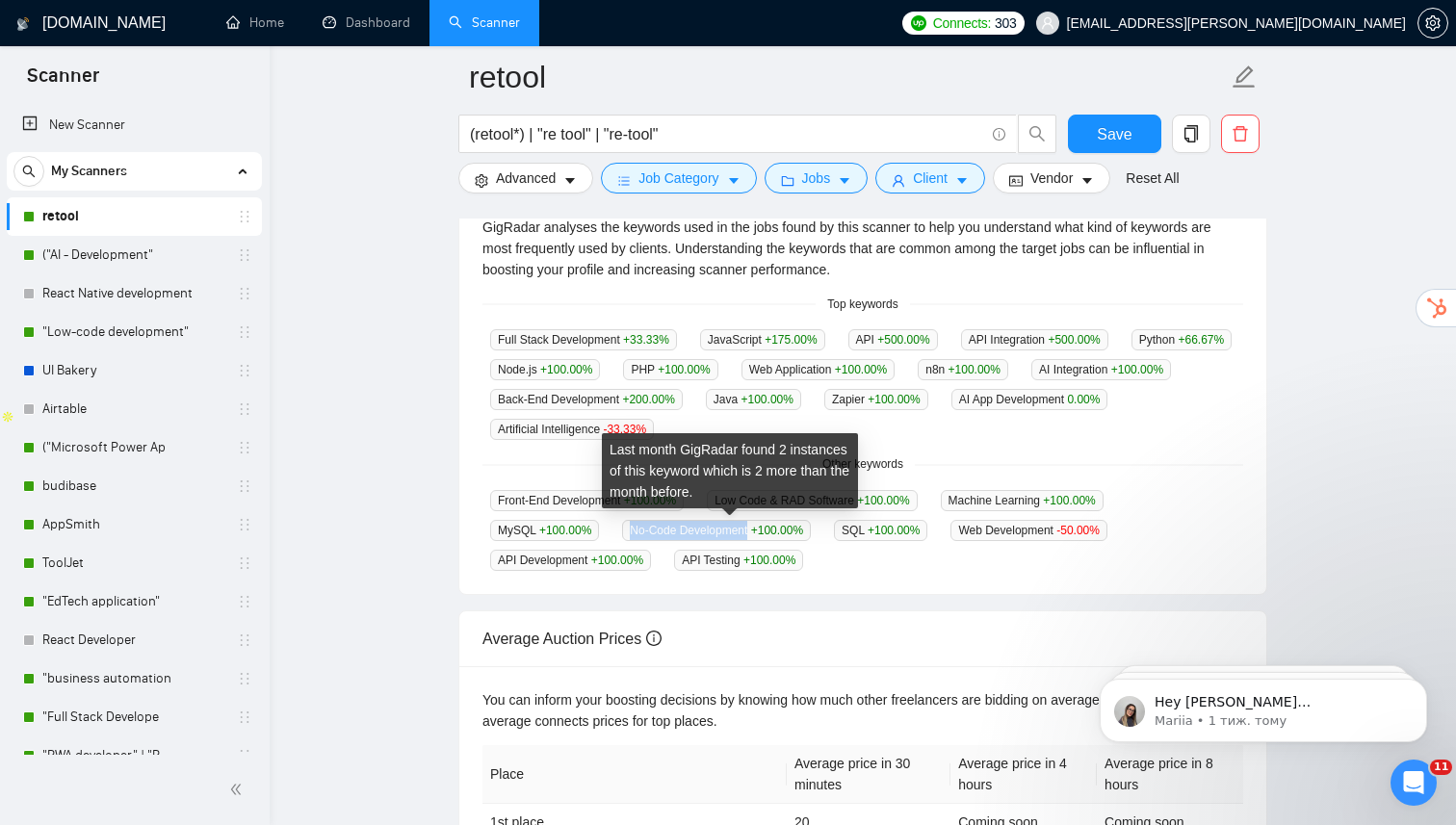
drag, startPoint x: 635, startPoint y: 528, endPoint x: 761, endPoint y: 532, distance: 126.1
click at [761, 532] on span "No-Code Development +100.00 %" at bounding box center [716, 531] width 188 height 21
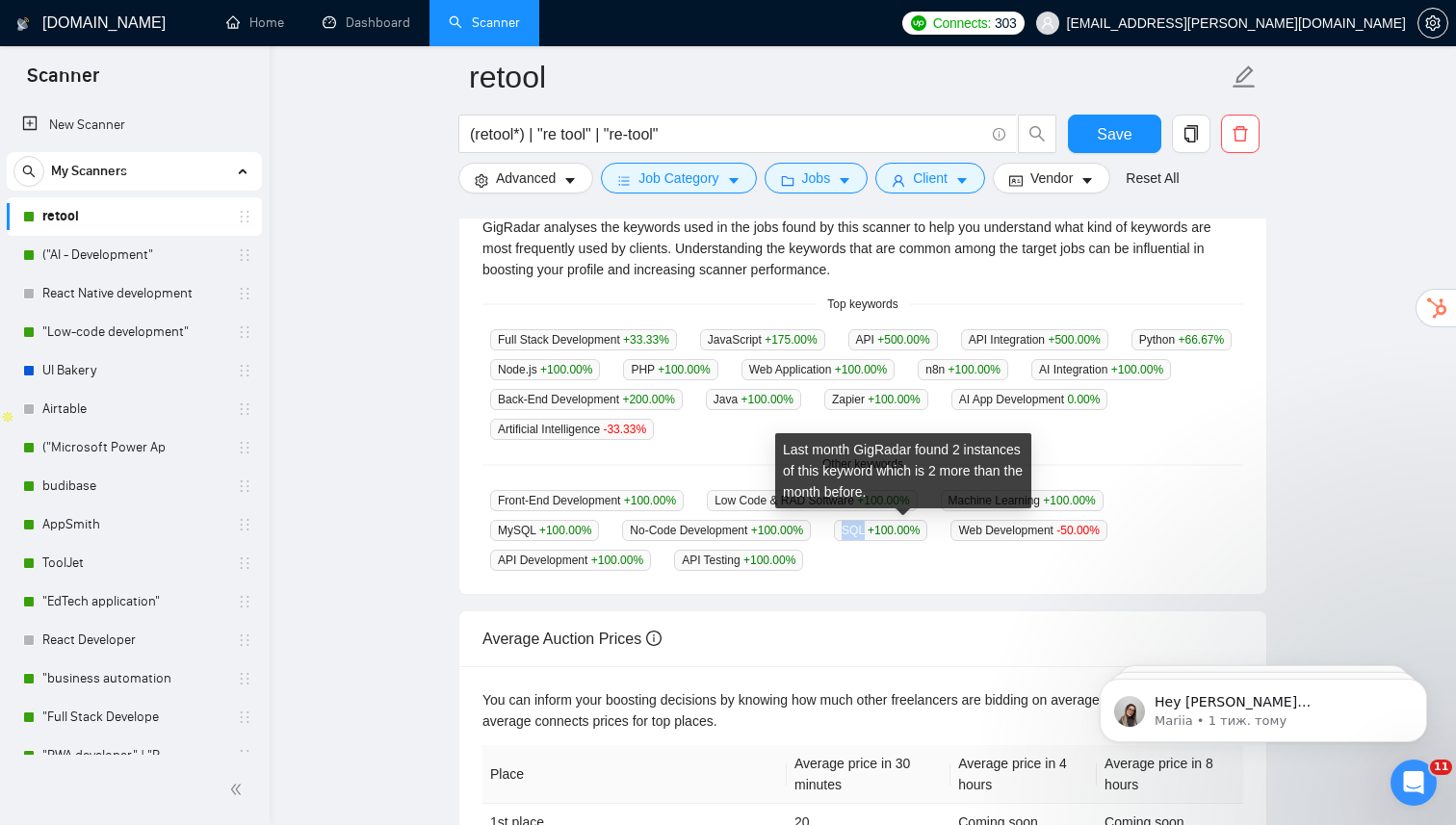
drag, startPoint x: 863, startPoint y: 527, endPoint x: 884, endPoint y: 532, distance: 21.6
click at [884, 532] on span "SQL +100.00 %" at bounding box center [880, 531] width 93 height 21
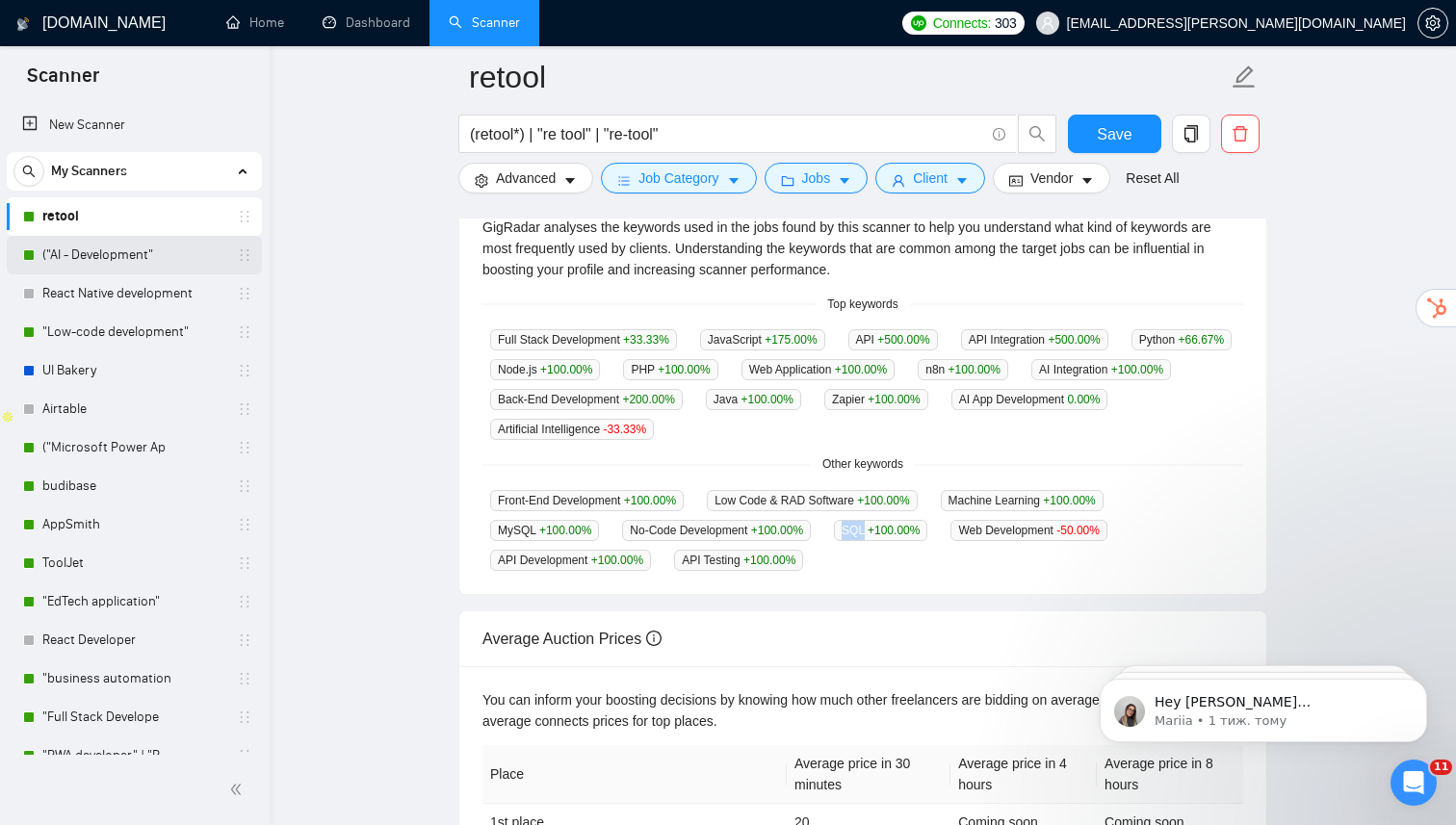
click at [104, 261] on link "("AI - Development"" at bounding box center [134, 255] width 183 height 39
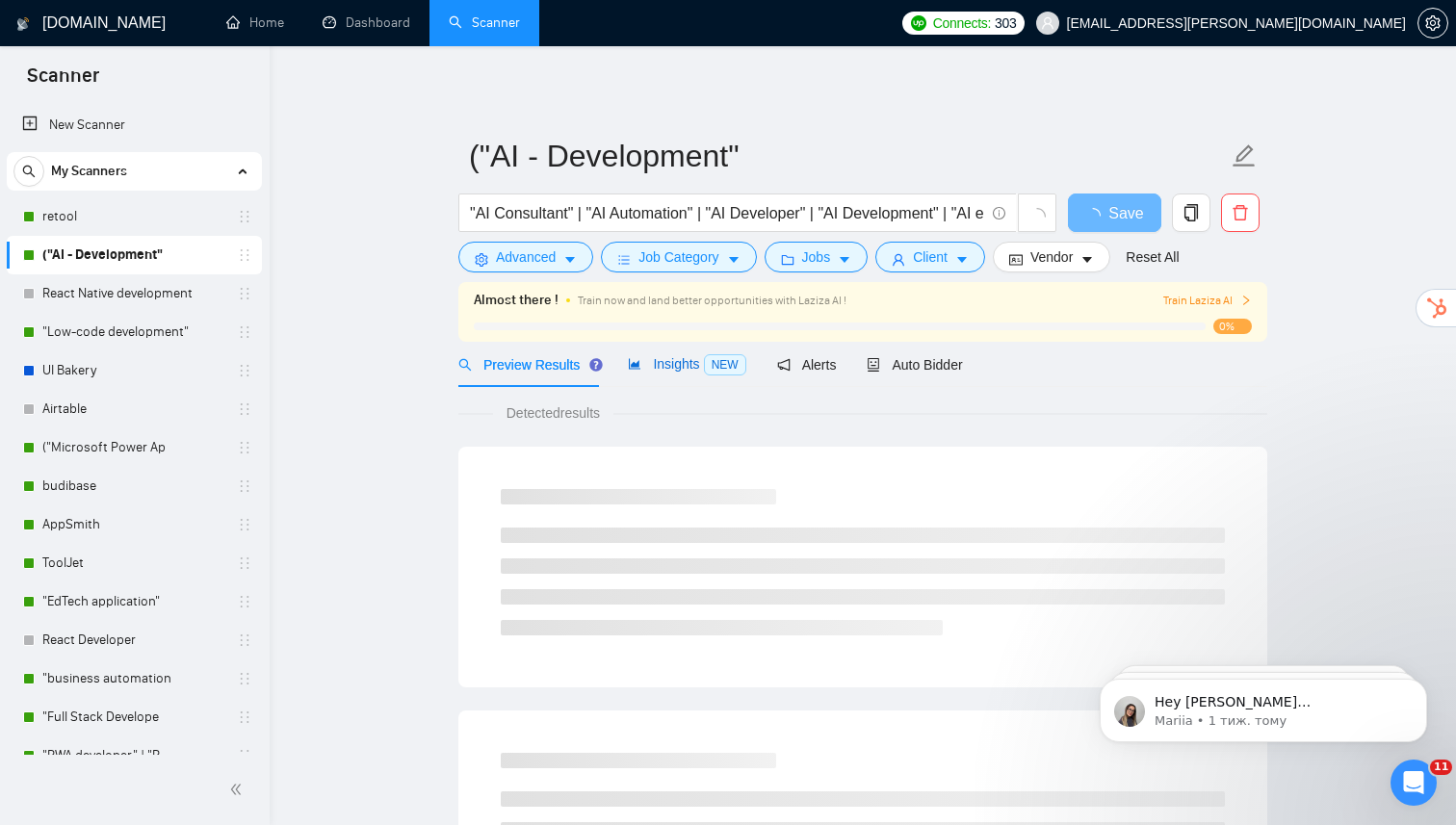
click at [654, 375] on div "Insights NEW" at bounding box center [686, 364] width 117 height 22
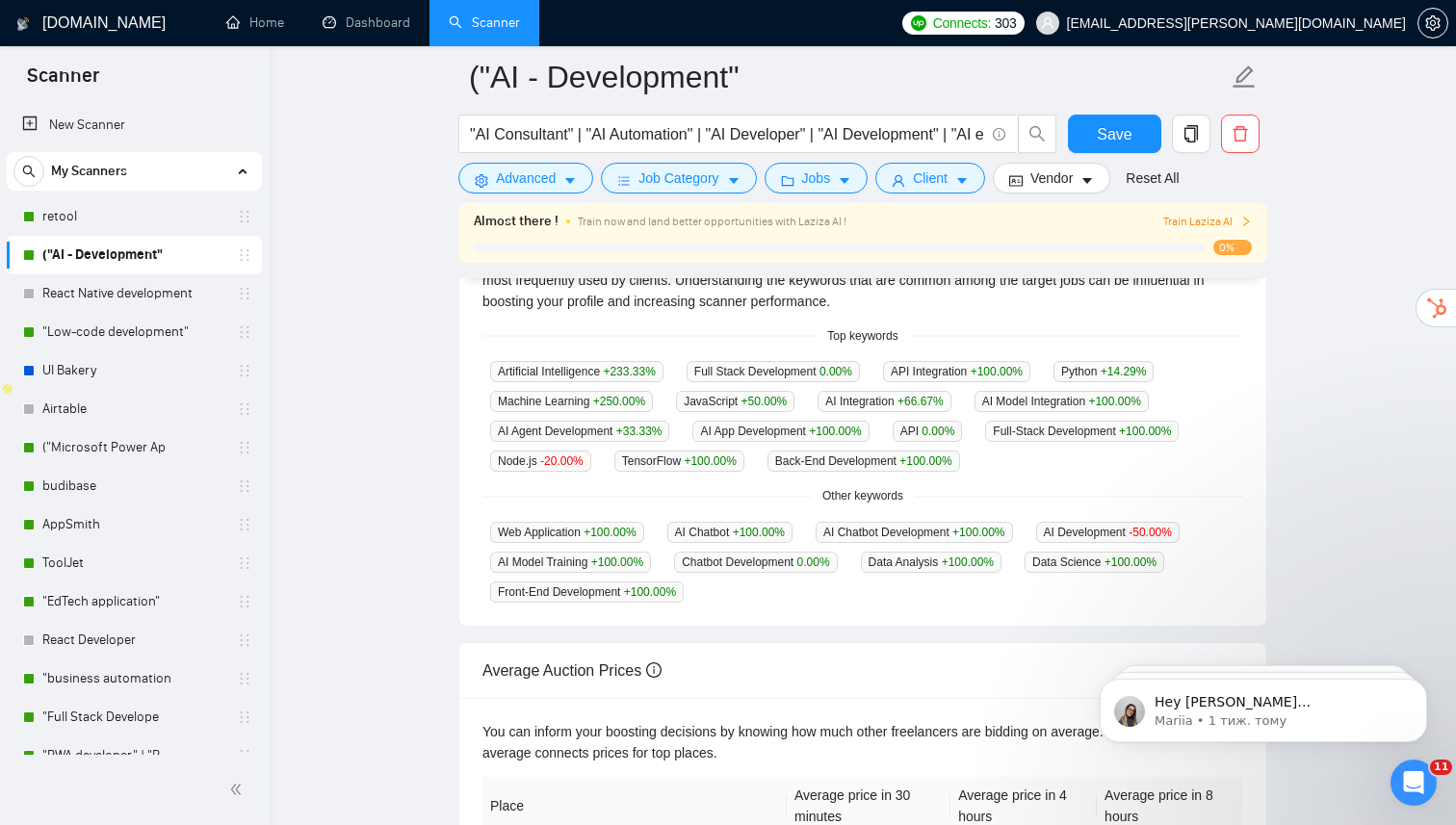
scroll to position [464, 0]
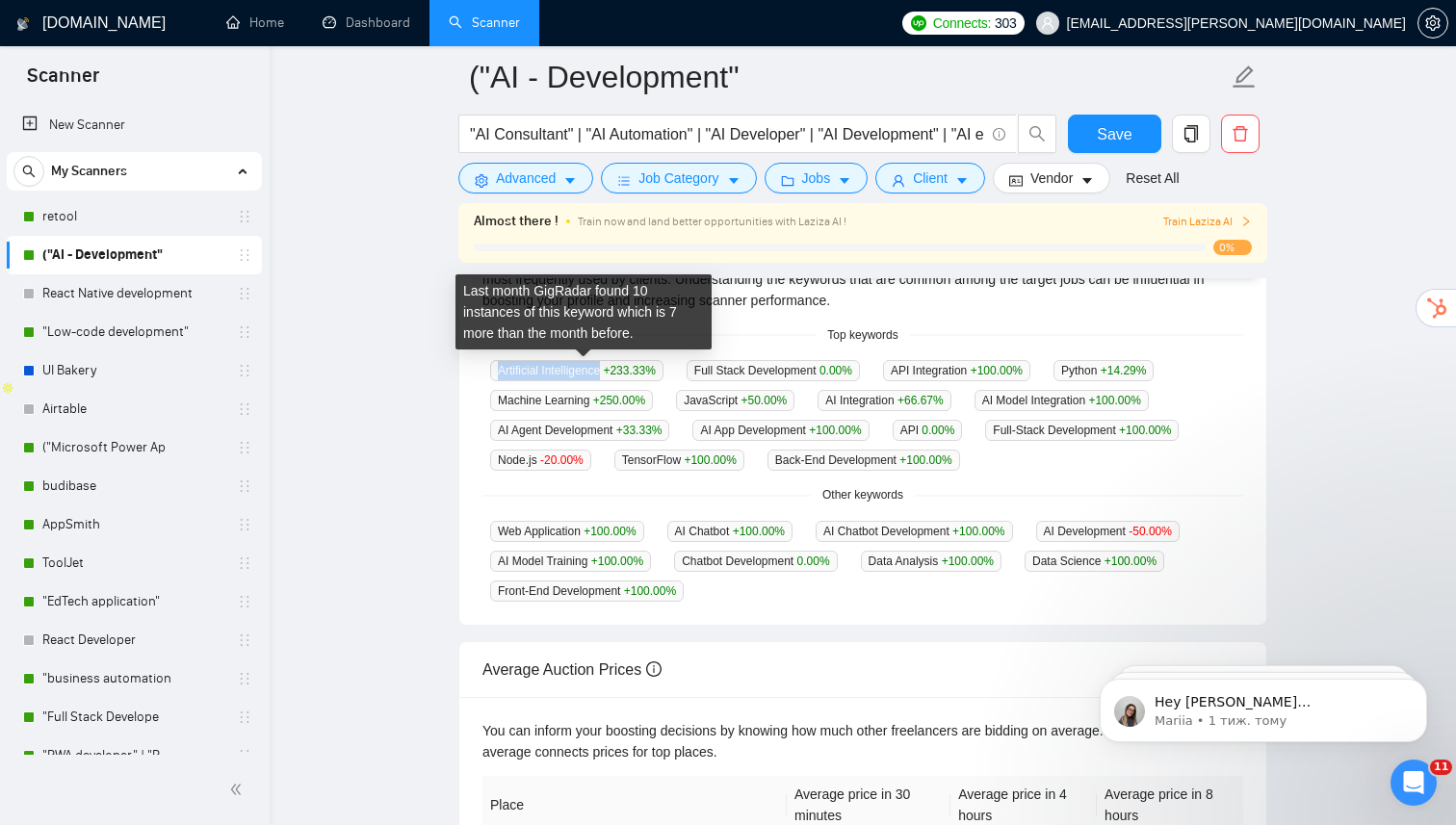
drag, startPoint x: 498, startPoint y: 369, endPoint x: 608, endPoint y: 377, distance: 110.3
click at [608, 377] on span "Artificial Intelligence +233.33 %" at bounding box center [577, 371] width 174 height 21
